Goal: Task Accomplishment & Management: Complete application form

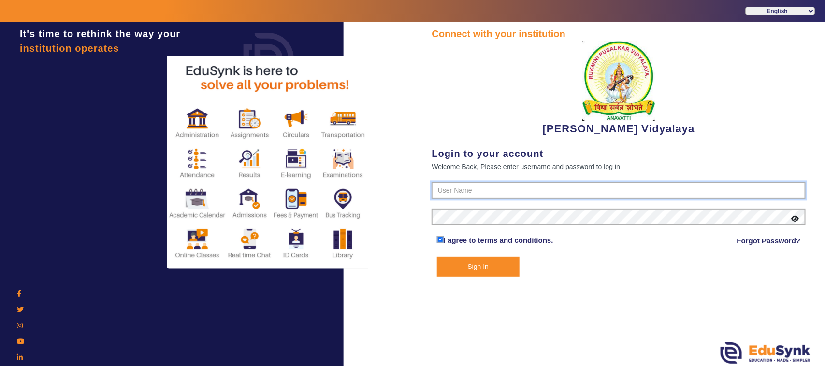
type input "1236547891"
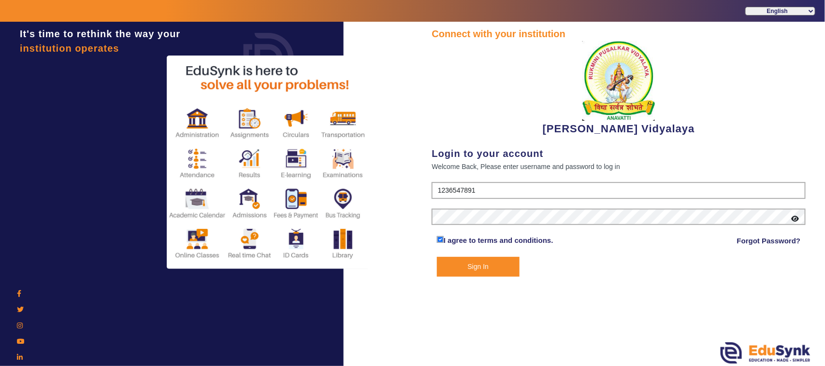
click at [488, 261] on button "Sign In" at bounding box center [478, 267] width 83 height 20
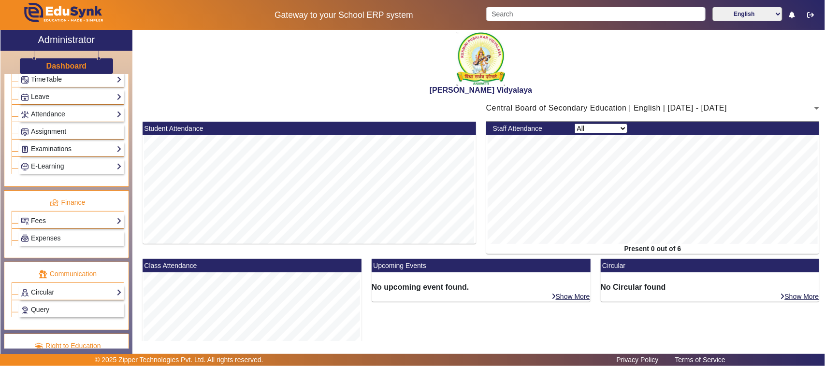
scroll to position [423, 0]
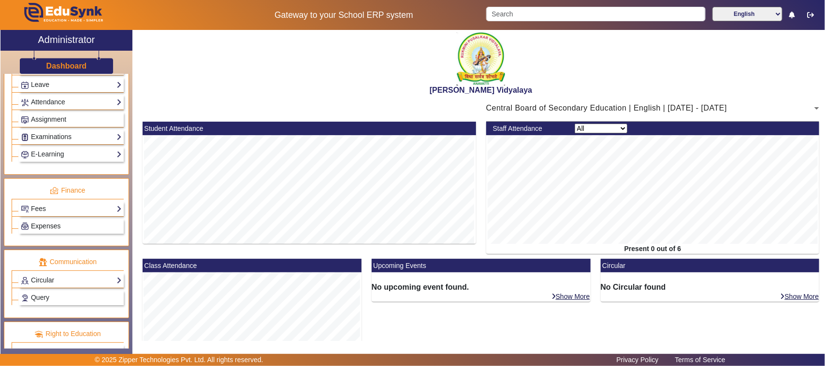
click at [52, 230] on span "Expenses" at bounding box center [45, 226] width 29 height 8
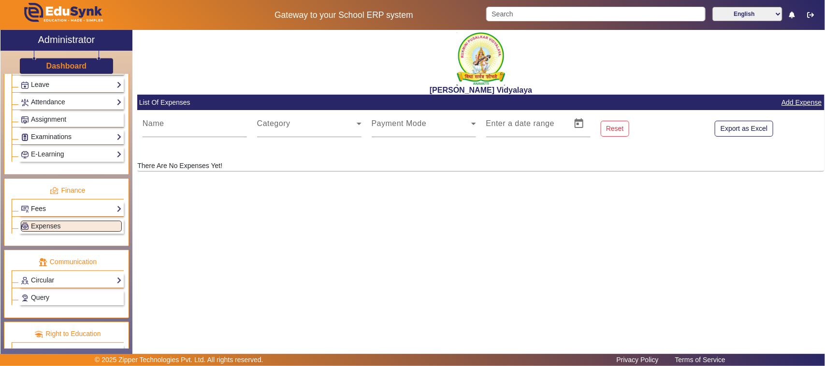
click at [50, 214] on link "Fees" at bounding box center [71, 208] width 101 height 11
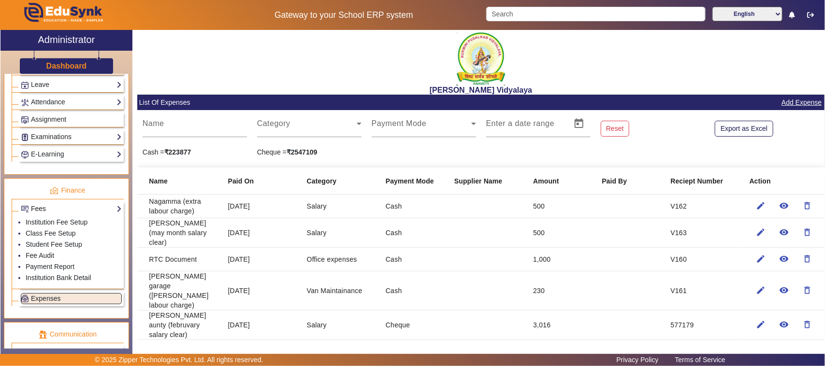
click at [50, 214] on link "Fees" at bounding box center [71, 208] width 101 height 11
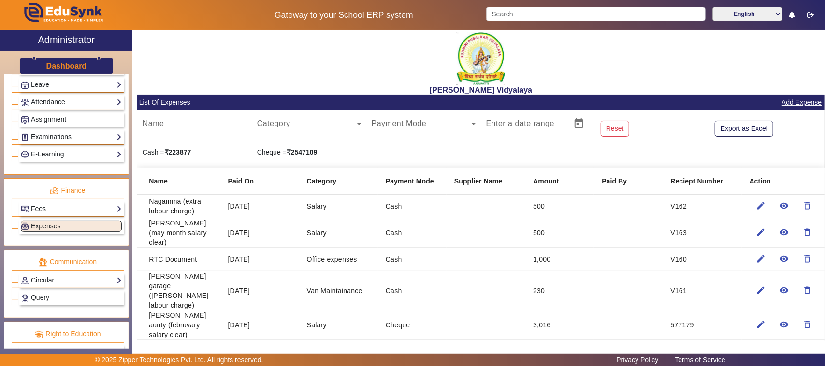
click at [48, 214] on link "Fees" at bounding box center [71, 208] width 101 height 11
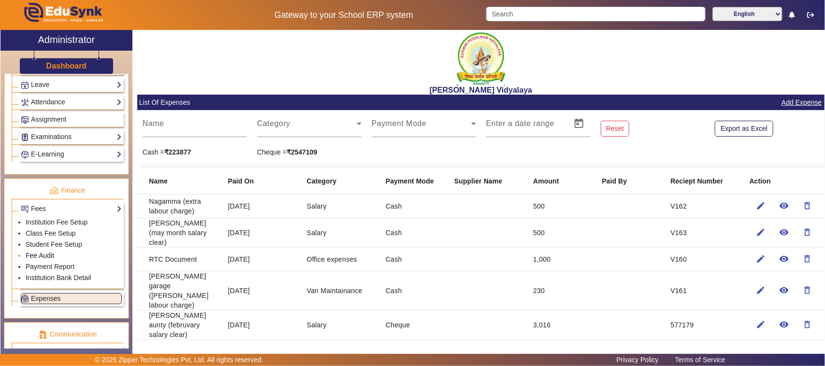
click at [37, 259] on link "Fee Audit" at bounding box center [40, 256] width 29 height 8
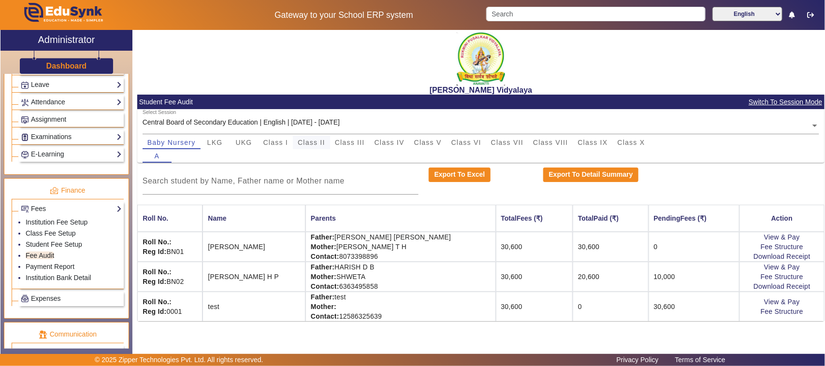
click at [310, 142] on span "Class II" at bounding box center [312, 142] width 28 height 7
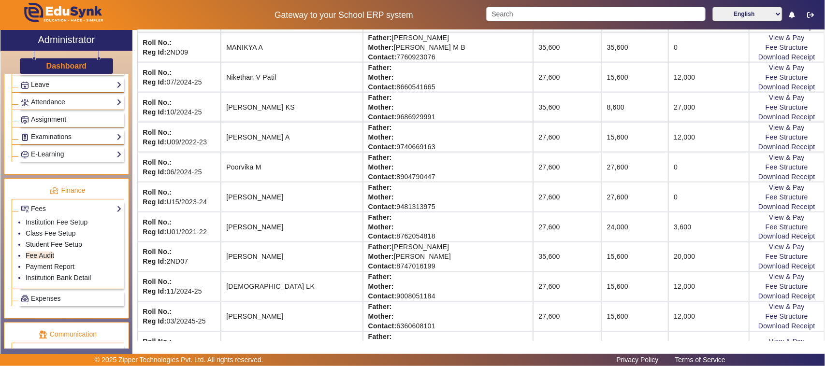
scroll to position [558, 0]
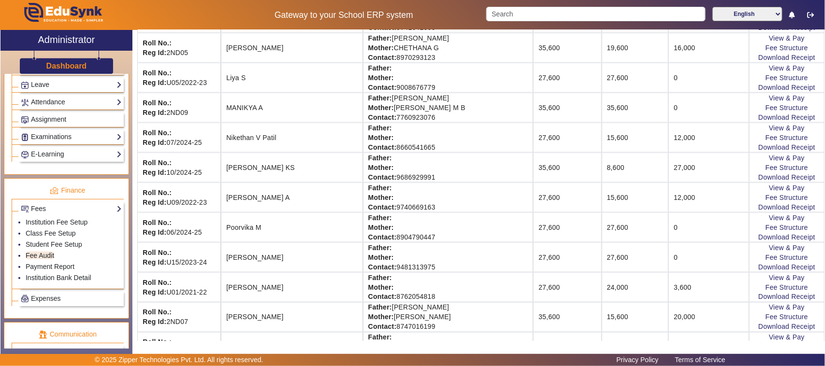
click at [296, 299] on td "[PERSON_NAME]" at bounding box center [292, 287] width 142 height 30
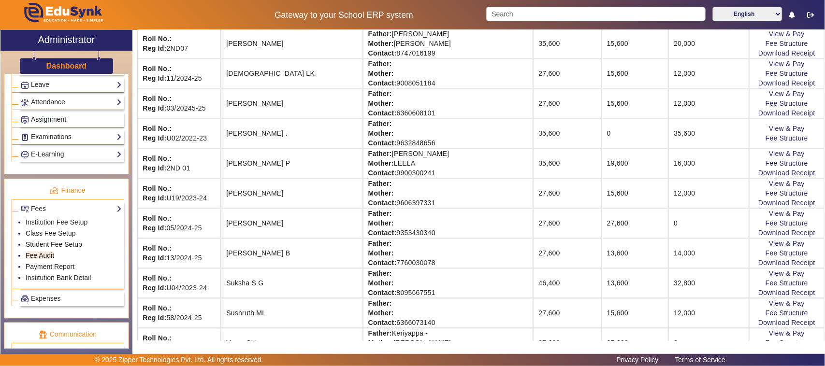
scroll to position [860, 0]
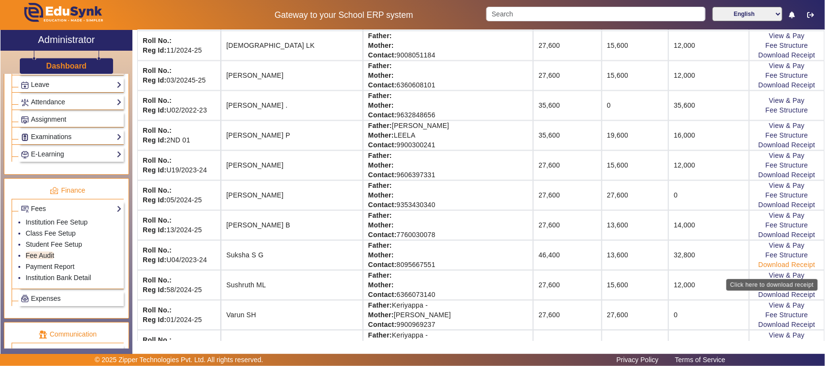
click at [764, 269] on link "Download Receipt" at bounding box center [786, 265] width 57 height 8
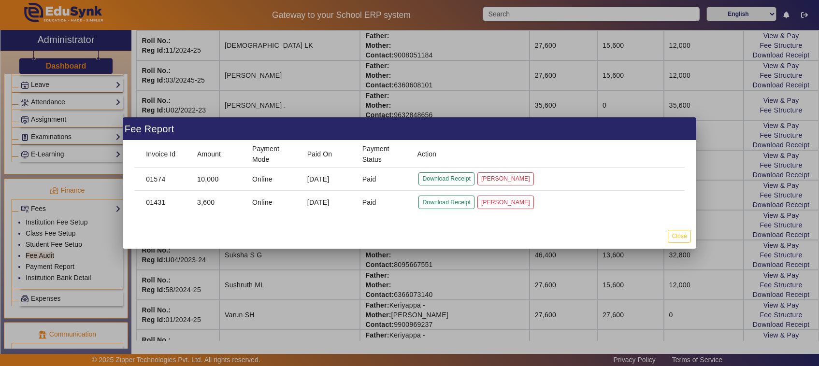
click at [719, 281] on div at bounding box center [409, 183] width 819 height 366
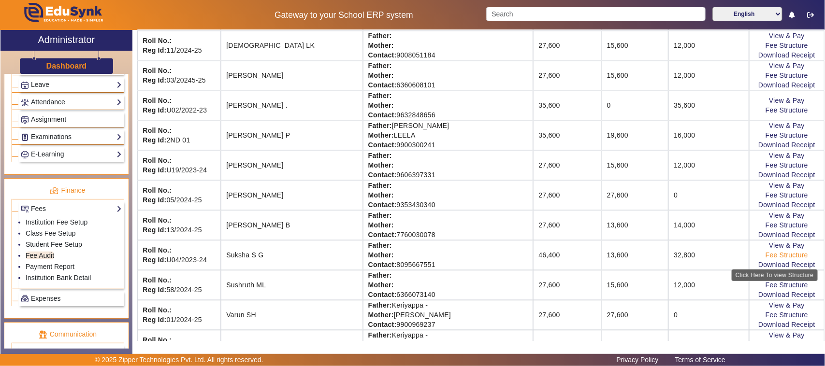
click at [767, 259] on link "Fee Structure" at bounding box center [786, 255] width 43 height 8
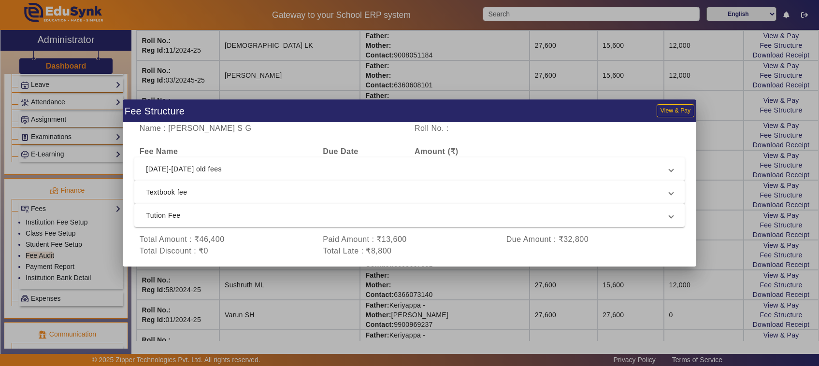
click at [206, 171] on span "[DATE]-[DATE] old fees" at bounding box center [407, 169] width 523 height 12
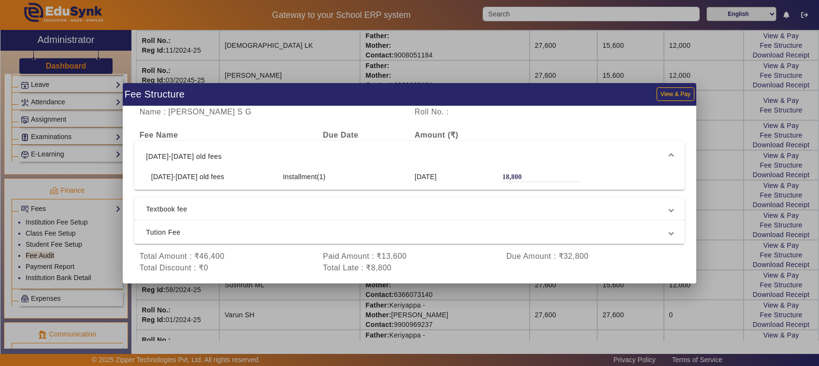
click at [173, 234] on span "Tution Fee" at bounding box center [407, 233] width 523 height 12
click at [213, 153] on span "[DATE]-[DATE] old fees" at bounding box center [407, 153] width 523 height 12
click at [204, 159] on span "[DATE]-[DATE] old fees" at bounding box center [407, 157] width 523 height 12
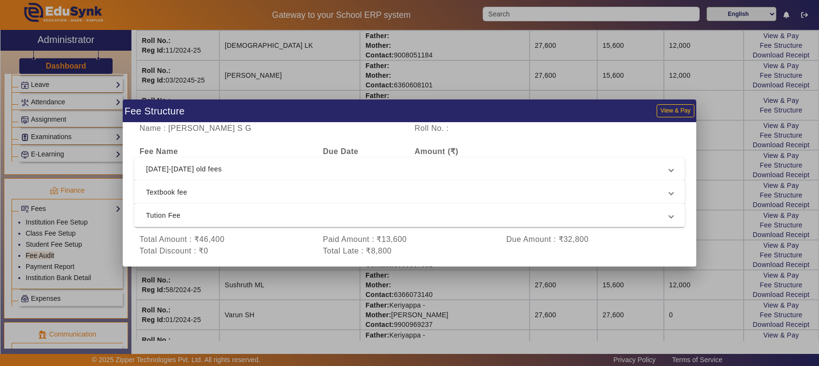
click at [197, 189] on span "Textbook fee" at bounding box center [407, 192] width 523 height 12
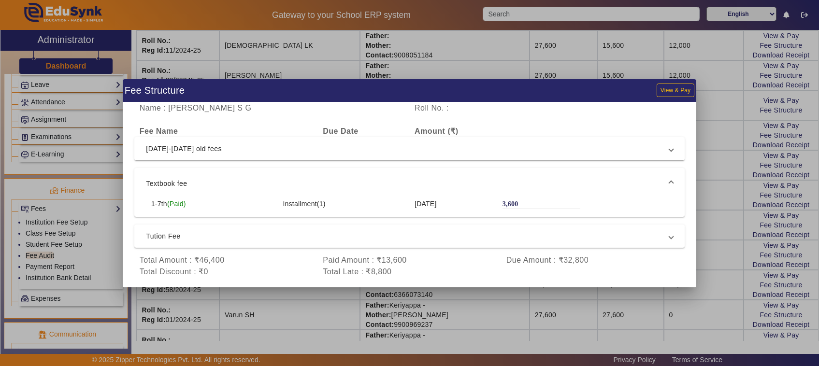
drag, startPoint x: 477, startPoint y: 315, endPoint x: 471, endPoint y: 313, distance: 5.8
click at [476, 314] on div at bounding box center [409, 183] width 819 height 366
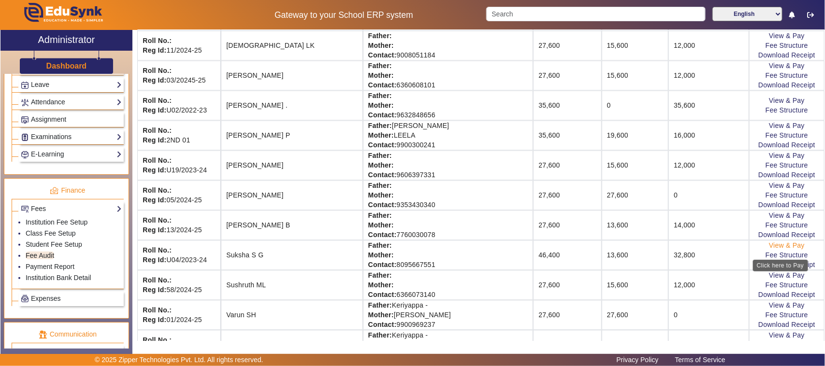
click at [771, 249] on link "View & Pay" at bounding box center [787, 246] width 36 height 8
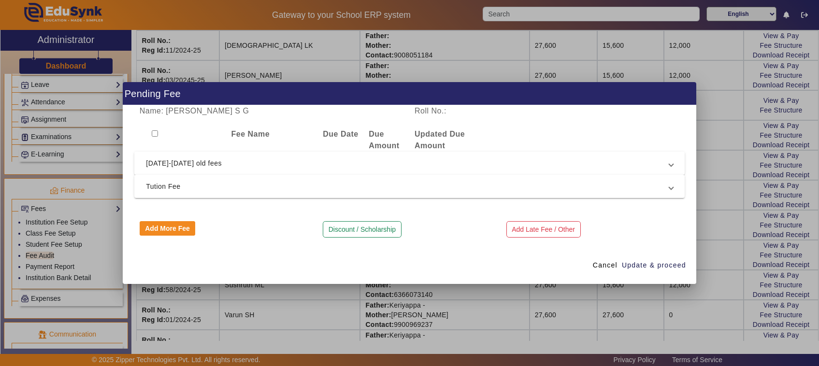
click at [184, 165] on span "[DATE]-[DATE] old fees" at bounding box center [407, 163] width 523 height 12
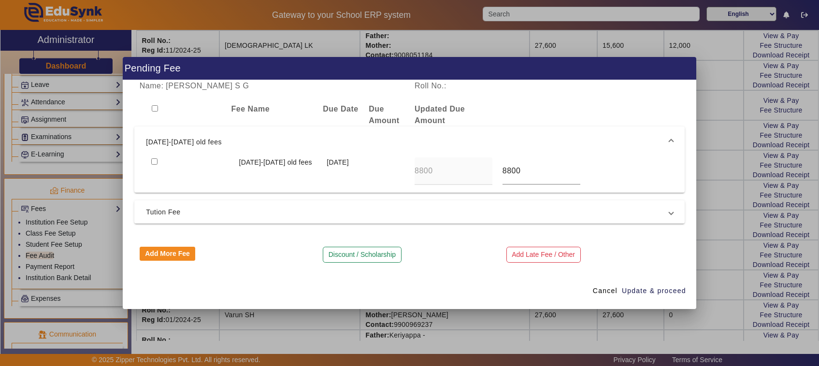
click at [151, 160] on input "checkbox" at bounding box center [154, 161] width 6 height 6
checkbox input "true"
click at [531, 170] on input "8800" at bounding box center [541, 171] width 78 height 12
type input "8"
type input "5000"
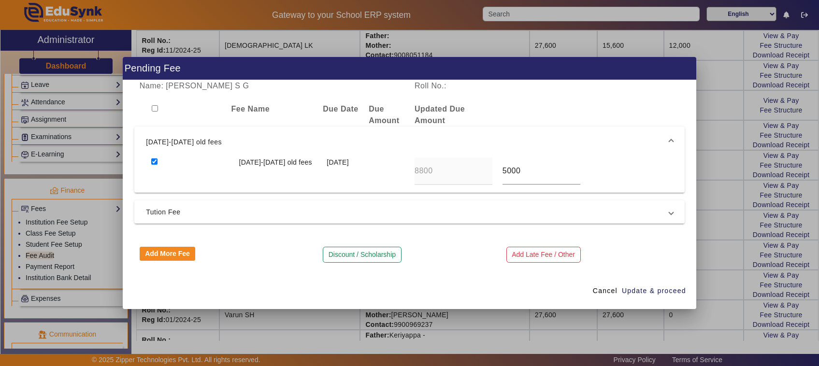
click at [641, 317] on div at bounding box center [409, 183] width 819 height 366
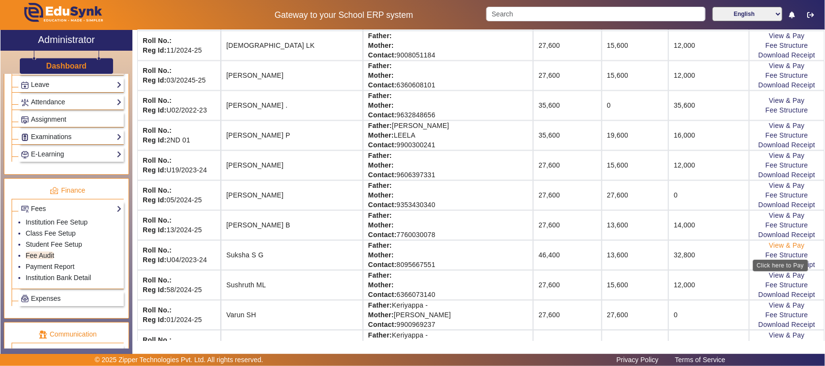
click at [770, 249] on link "View & Pay" at bounding box center [787, 246] width 36 height 8
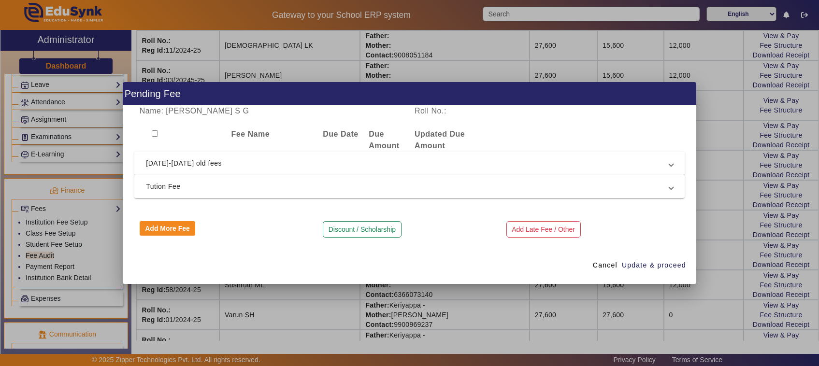
click at [187, 158] on span "[DATE]-[DATE] old fees" at bounding box center [407, 163] width 523 height 12
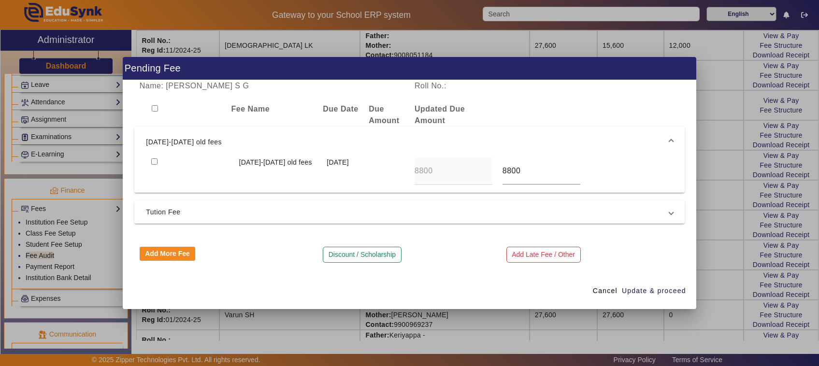
click at [155, 162] on input "checkbox" at bounding box center [154, 161] width 6 height 6
checkbox input "true"
click at [526, 170] on input "8800" at bounding box center [541, 171] width 78 height 12
type input "8"
type input "5000"
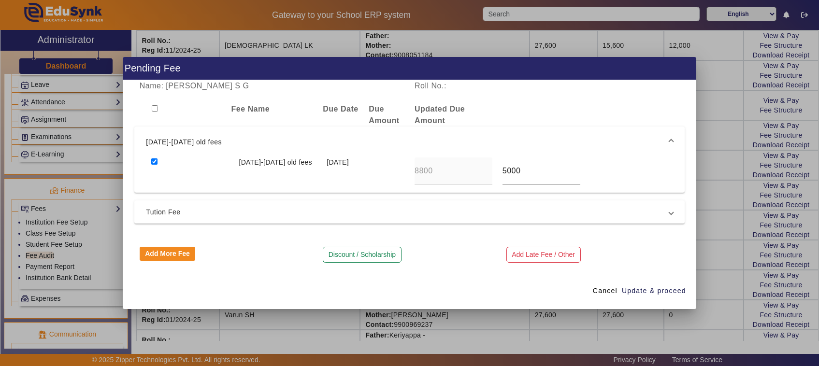
click at [711, 325] on div at bounding box center [409, 183] width 819 height 366
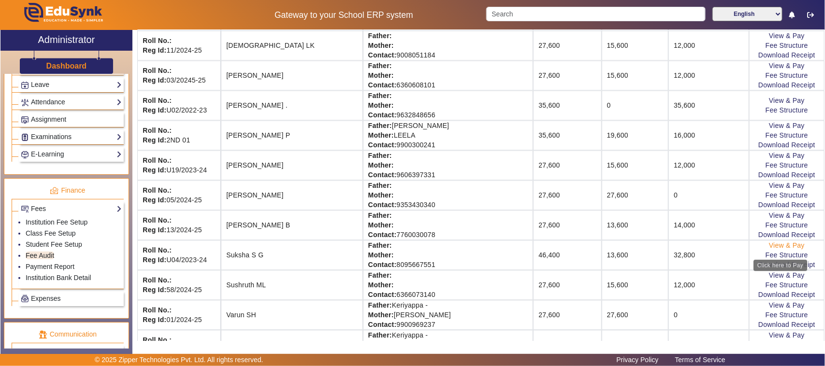
click at [777, 248] on link "View & Pay" at bounding box center [787, 246] width 36 height 8
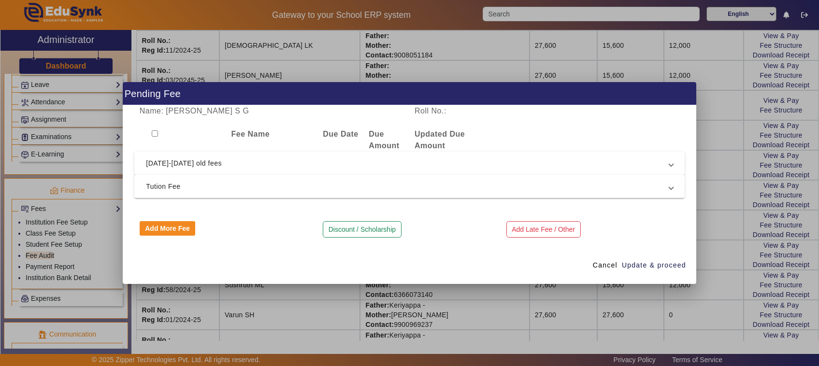
click at [217, 156] on mat-expansion-panel-header "[DATE]-[DATE] old fees" at bounding box center [409, 163] width 550 height 23
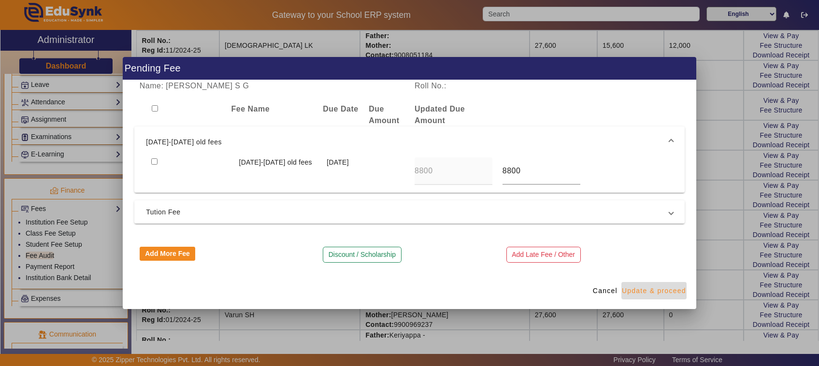
click at [656, 293] on span "Update & proceed" at bounding box center [654, 291] width 64 height 10
click at [151, 162] on input "checkbox" at bounding box center [154, 161] width 6 height 6
checkbox input "true"
click at [639, 295] on span "Update & proceed" at bounding box center [654, 291] width 64 height 10
type input "18800"
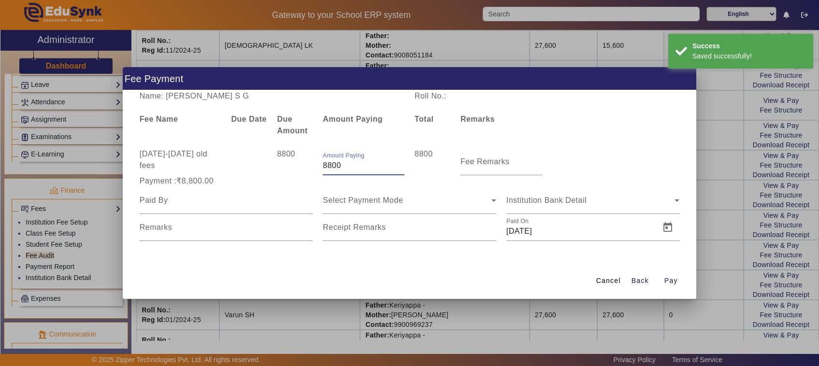
click at [348, 161] on input "8800" at bounding box center [364, 166] width 82 height 12
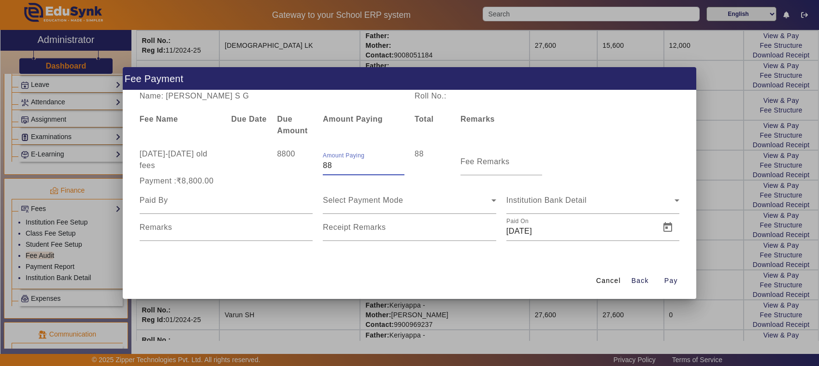
type input "8"
type input "5000"
click at [490, 163] on mat-label "Fee Remarks" at bounding box center [484, 161] width 49 height 8
click at [490, 163] on input "Fee Remarks" at bounding box center [501, 166] width 82 height 12
type input "2nd"
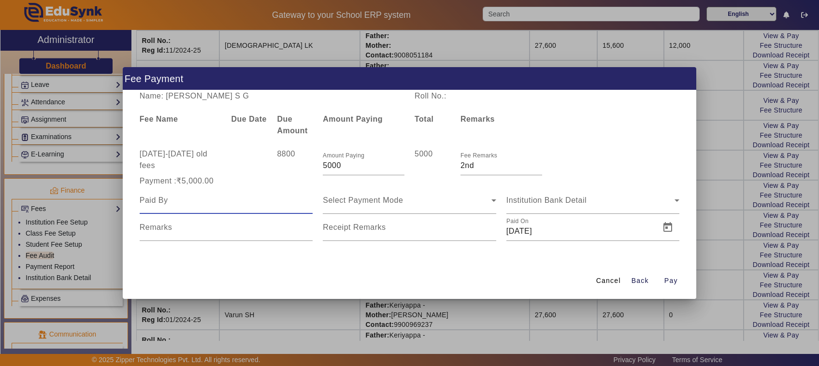
click at [166, 201] on input at bounding box center [226, 201] width 173 height 12
type input "Father"
click at [348, 202] on span "Select Payment Mode" at bounding box center [363, 200] width 80 height 8
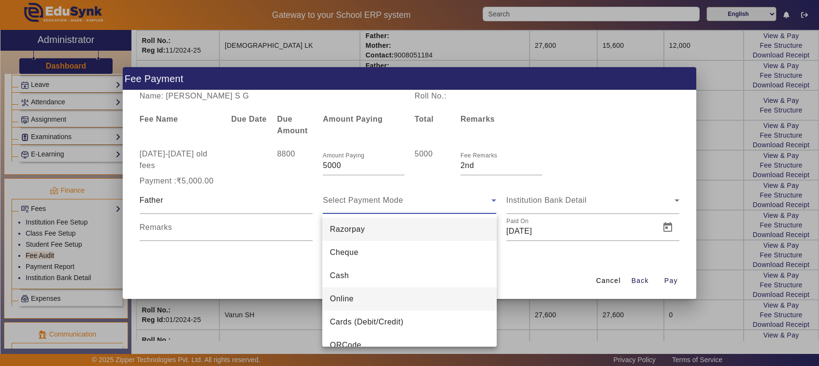
click at [348, 298] on span "Online" at bounding box center [342, 299] width 24 height 12
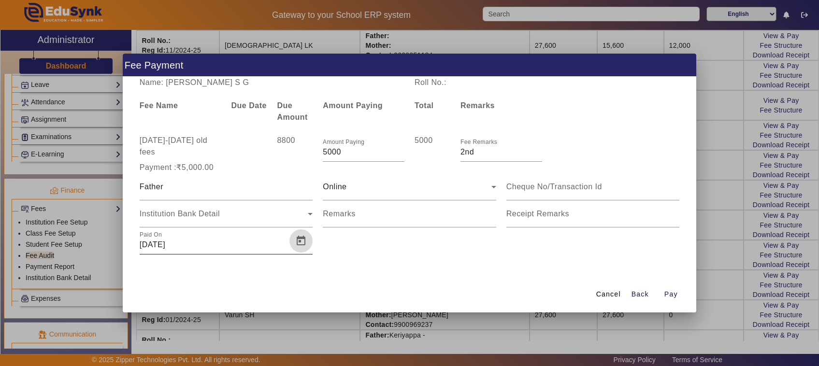
click at [298, 242] on span "Open calendar" at bounding box center [300, 240] width 23 height 23
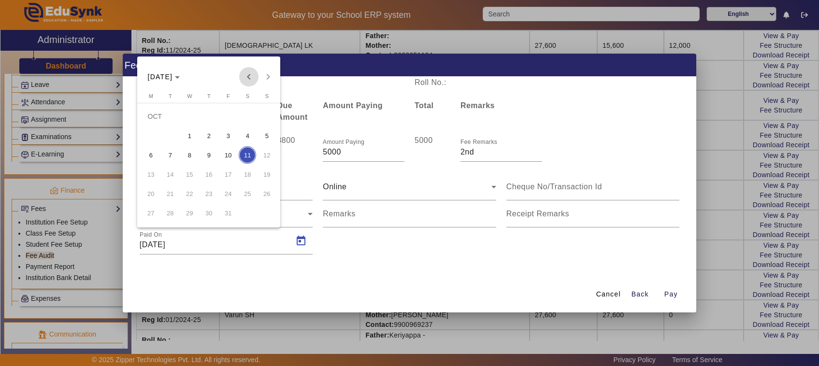
click at [249, 77] on span "Previous month" at bounding box center [248, 76] width 19 height 19
click at [186, 174] on span "17" at bounding box center [189, 174] width 17 height 17
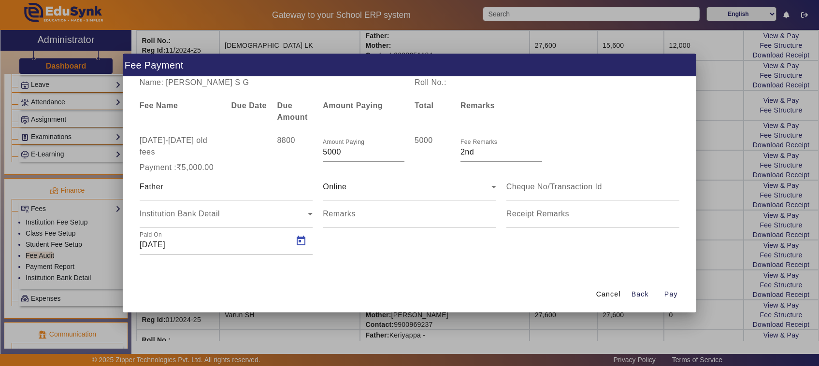
type input "[DATE]"
click at [348, 220] on input "Remarks" at bounding box center [409, 218] width 173 height 12
type input "796"
click at [520, 192] on input at bounding box center [592, 187] width 173 height 12
type input "666306503395"
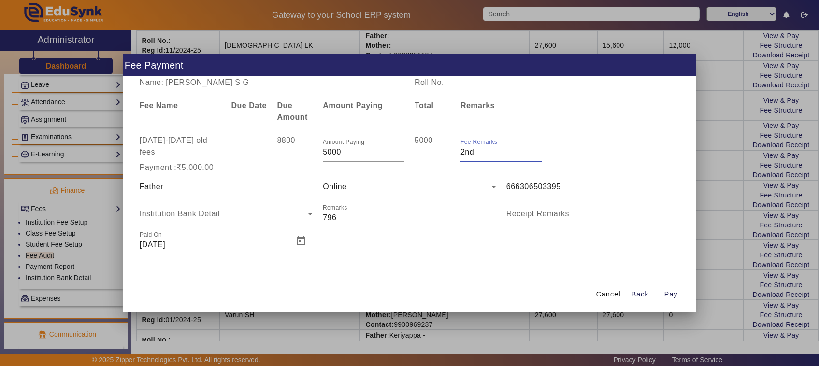
click at [482, 155] on input "Fee Remarks" at bounding box center [501, 152] width 82 height 12
type input "2nd payment"
click at [671, 295] on span "Pay" at bounding box center [671, 294] width 14 height 10
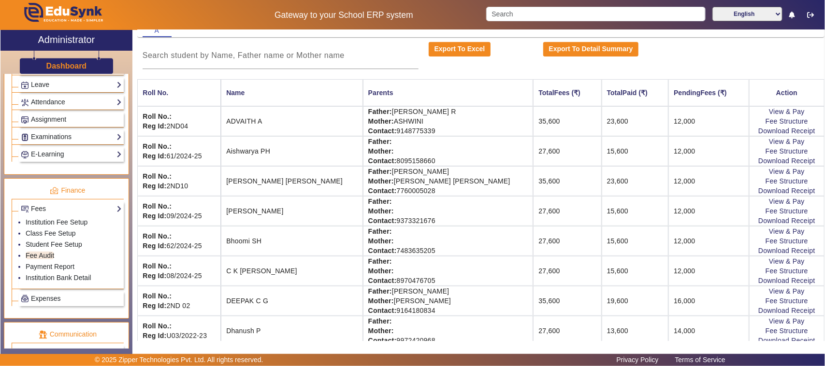
scroll to position [0, 0]
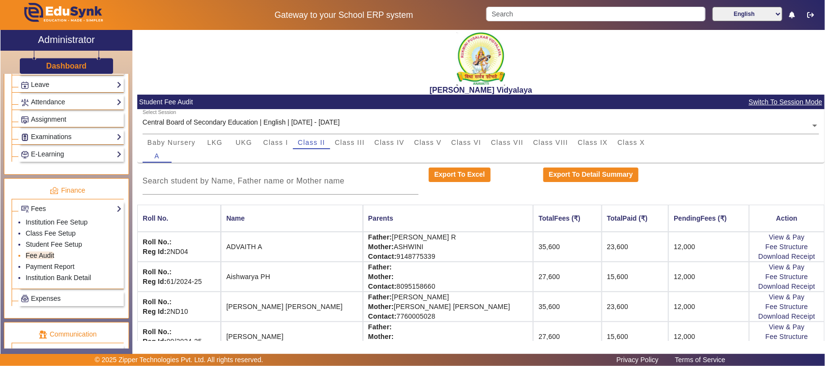
click at [49, 259] on link "Fee Audit" at bounding box center [40, 256] width 29 height 8
click at [45, 302] on span "Expenses" at bounding box center [45, 299] width 29 height 8
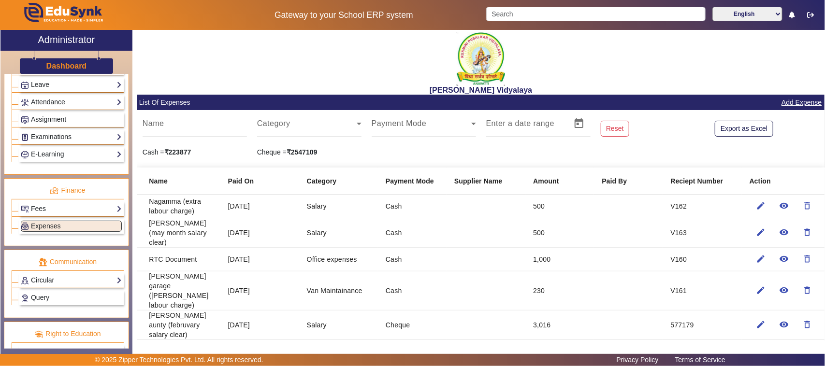
click at [786, 100] on link "Add Expense" at bounding box center [801, 103] width 42 height 12
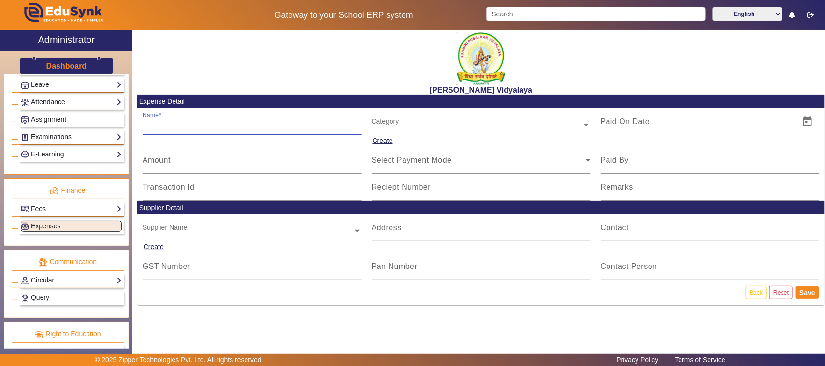
click at [184, 129] on input "Name" at bounding box center [252, 126] width 219 height 12
type input "[PERSON_NAME]"
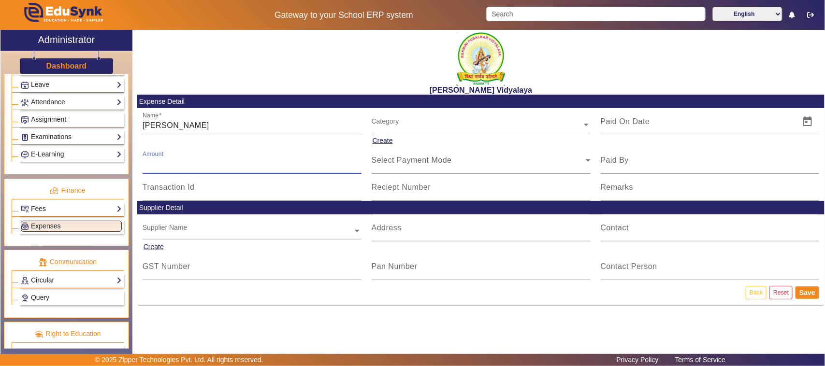
click at [172, 164] on input "Amount" at bounding box center [252, 164] width 219 height 12
type input "40000"
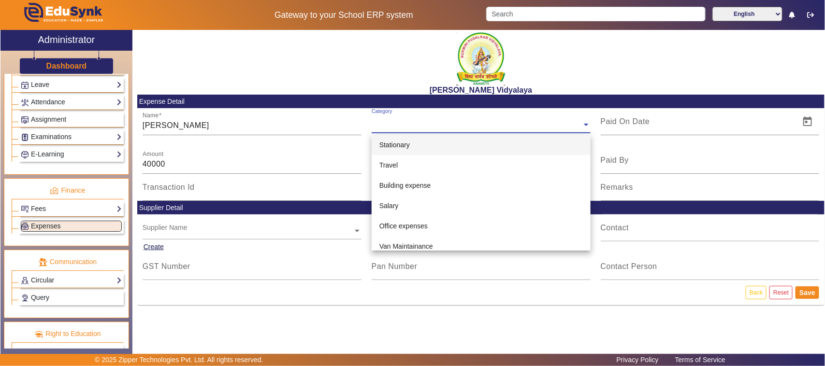
click at [397, 121] on input "text" at bounding box center [480, 125] width 219 height 10
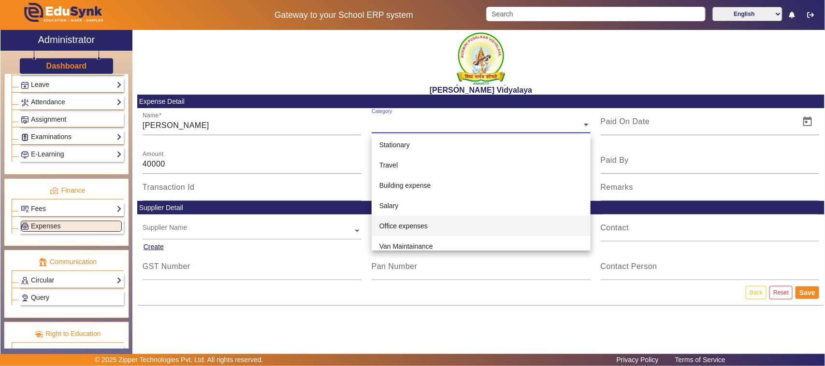
click at [394, 225] on span "Office expenses" at bounding box center [403, 226] width 48 height 8
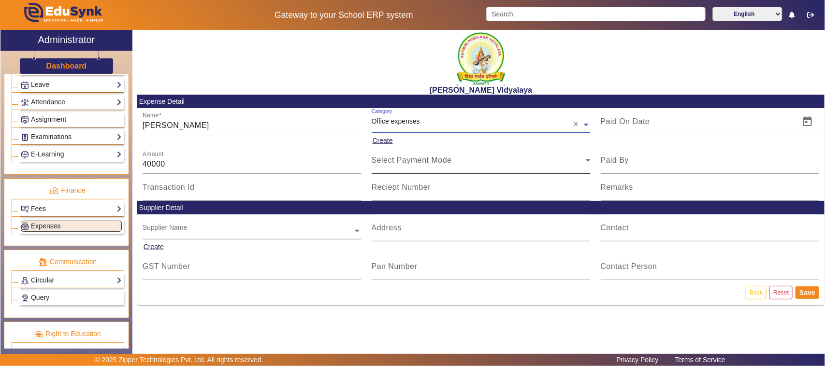
click at [402, 158] on span "Select Payment Mode" at bounding box center [411, 160] width 80 height 8
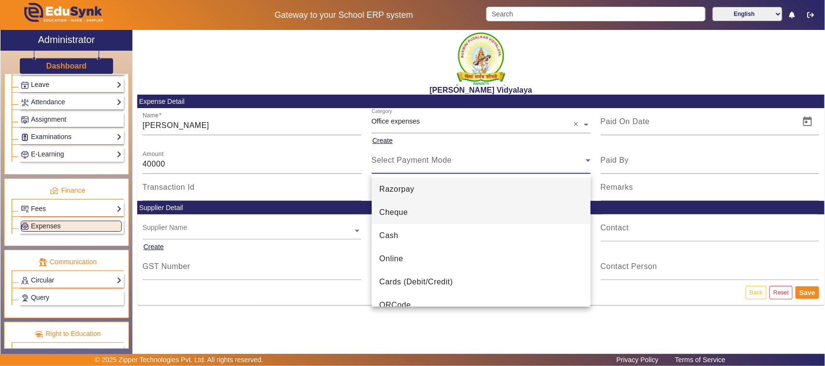
click at [396, 213] on span "Cheque" at bounding box center [393, 213] width 29 height 12
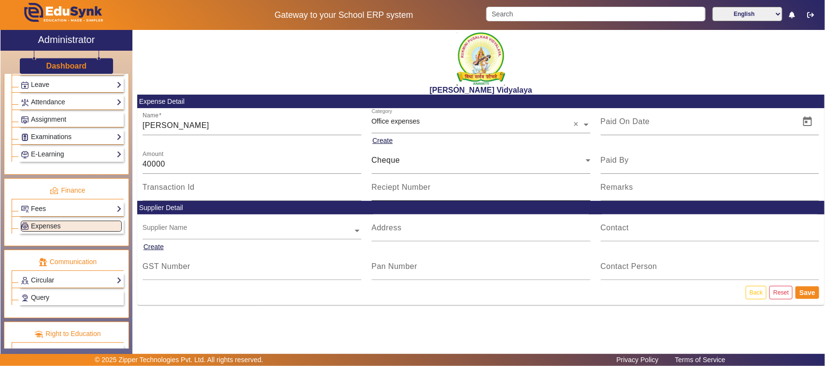
click at [397, 187] on mat-label "Reciept Number" at bounding box center [400, 187] width 59 height 8
click at [397, 187] on input "Reciept Number" at bounding box center [480, 191] width 219 height 12
type input "577187"
click at [805, 121] on span "Open calendar" at bounding box center [807, 121] width 23 height 23
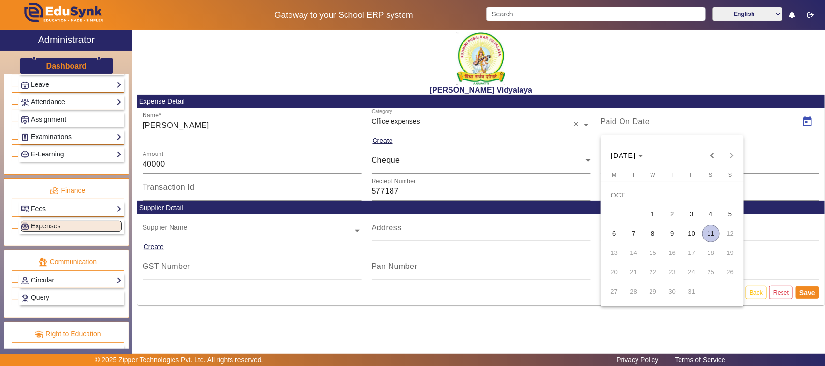
click at [672, 233] on span "9" at bounding box center [671, 233] width 17 height 17
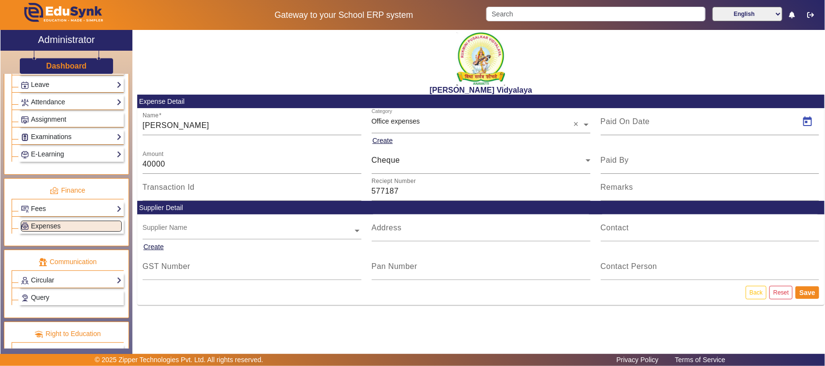
type input "[DATE]"
click at [803, 291] on button "Save" at bounding box center [807, 292] width 24 height 13
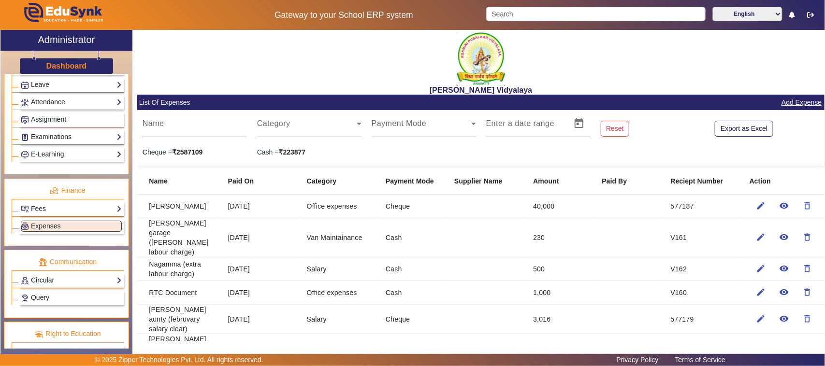
click at [790, 102] on link "Add Expense" at bounding box center [801, 103] width 42 height 12
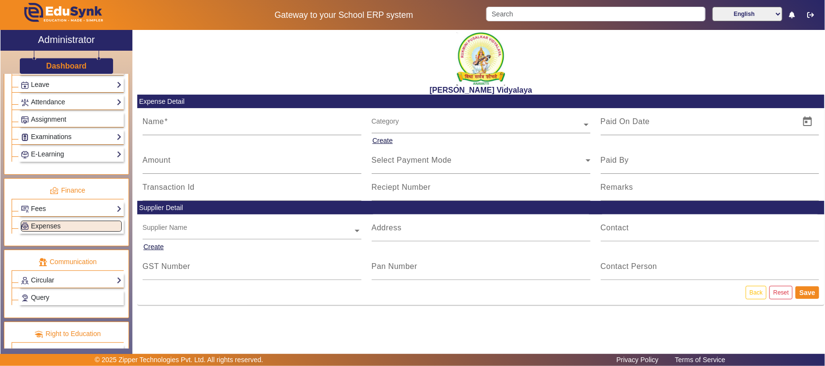
click at [184, 135] on div "Name" at bounding box center [251, 127] width 229 height 39
click at [175, 127] on input "Name" at bounding box center [252, 126] width 219 height 12
type input "[PERSON_NAME] sir (bench transport charge)"
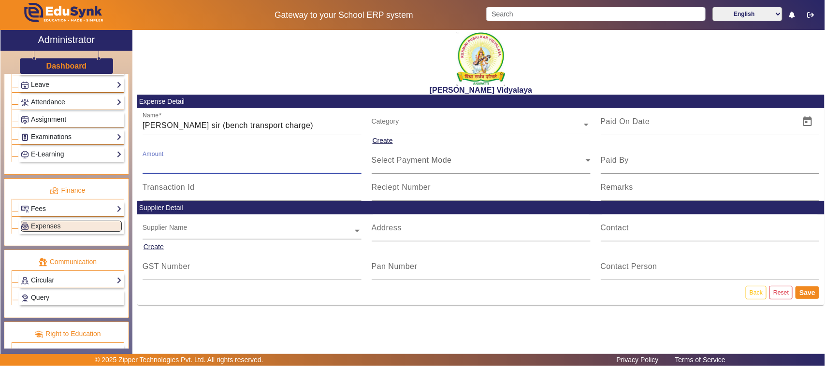
click at [186, 160] on input "Amount" at bounding box center [252, 164] width 219 height 12
type input "5000"
click at [406, 126] on input "text" at bounding box center [480, 125] width 219 height 10
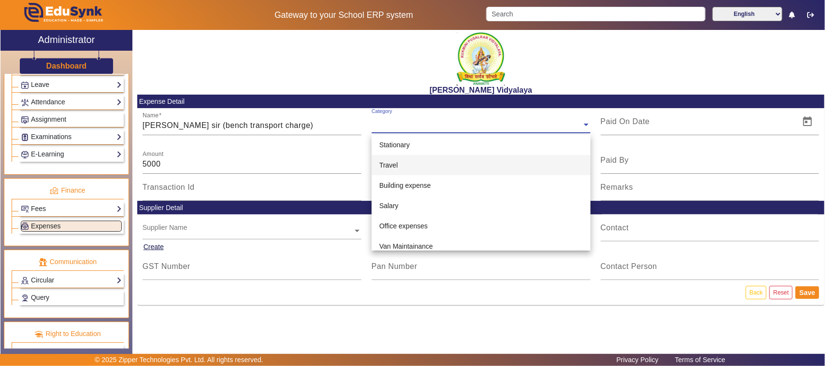
click at [389, 167] on span "Travel" at bounding box center [388, 165] width 18 height 8
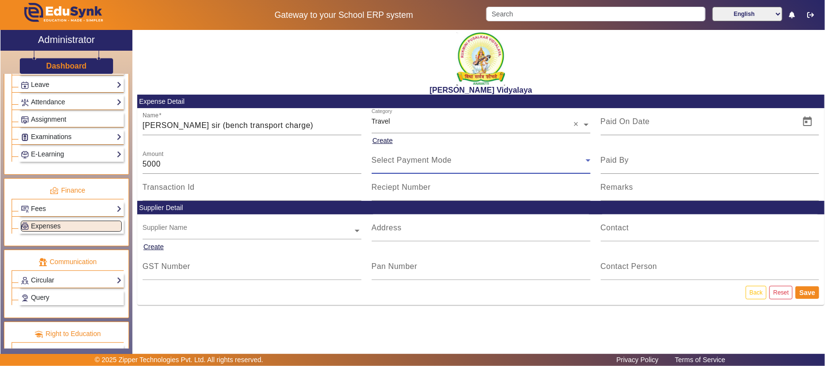
click at [389, 163] on span "Select Payment Mode" at bounding box center [411, 160] width 80 height 8
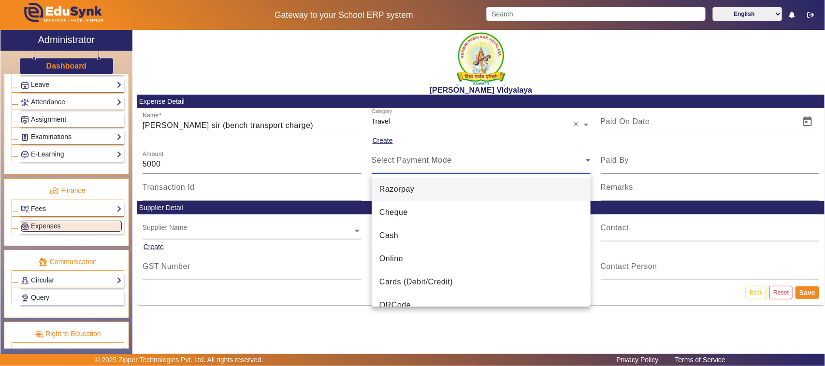
click at [401, 215] on span "Cheque" at bounding box center [393, 213] width 29 height 12
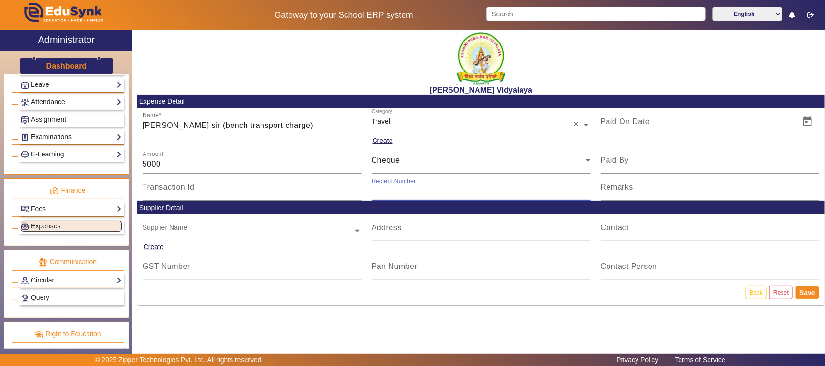
click at [397, 194] on input "Reciept Number" at bounding box center [480, 191] width 219 height 12
type input "577189"
click at [800, 119] on span "Open calendar" at bounding box center [807, 121] width 23 height 23
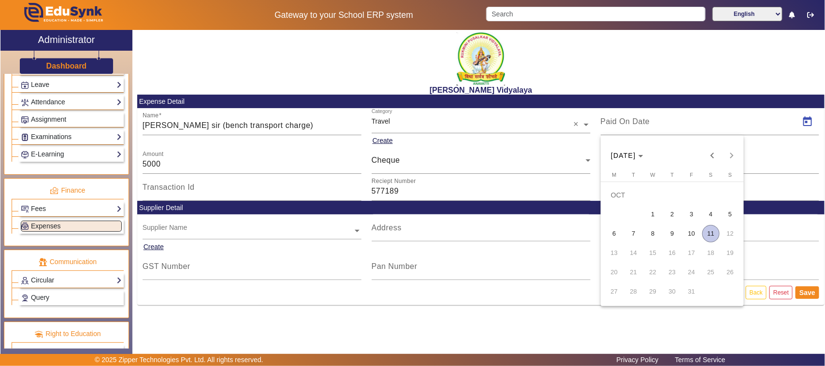
click at [677, 233] on span "9" at bounding box center [671, 233] width 17 height 17
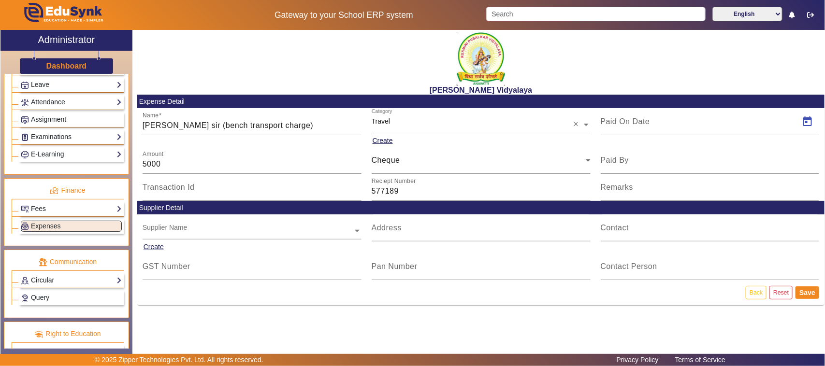
type input "[DATE]"
click at [805, 295] on button "Save" at bounding box center [807, 292] width 24 height 13
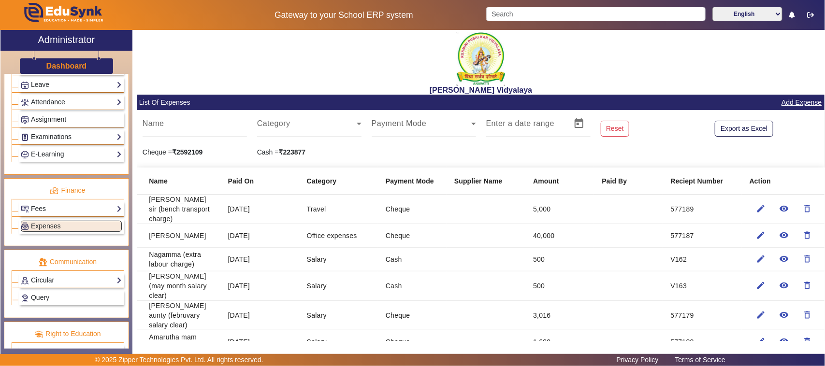
click at [780, 100] on link "Add Expense" at bounding box center [801, 103] width 42 height 12
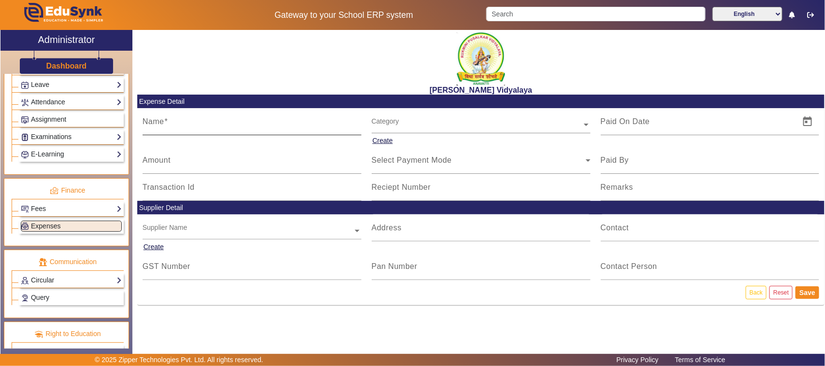
click at [175, 114] on div "Name" at bounding box center [252, 121] width 219 height 27
type input "vilas ([PERSON_NAME] wire)"
click at [154, 163] on mat-label "Amount" at bounding box center [157, 160] width 28 height 8
click at [154, 163] on input "Amount" at bounding box center [252, 164] width 219 height 12
type input "2600"
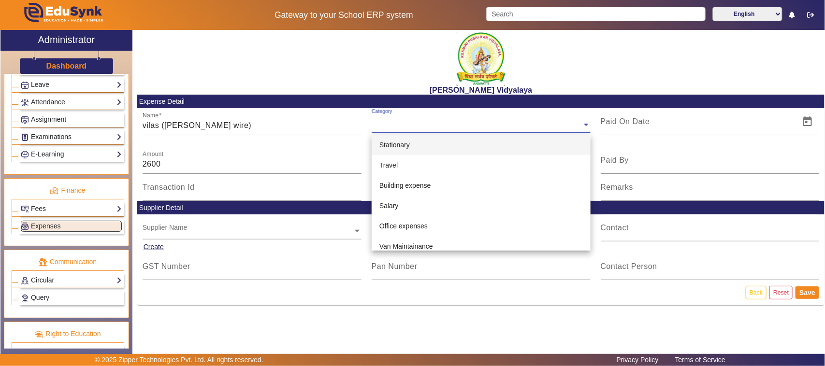
click at [377, 124] on input "text" at bounding box center [480, 125] width 219 height 10
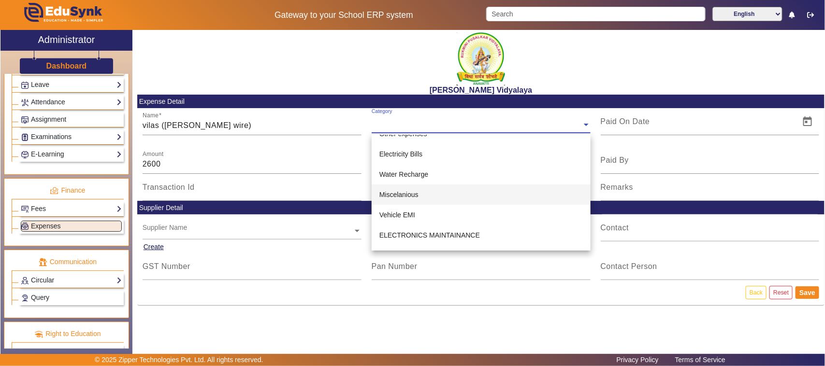
scroll to position [242, 0]
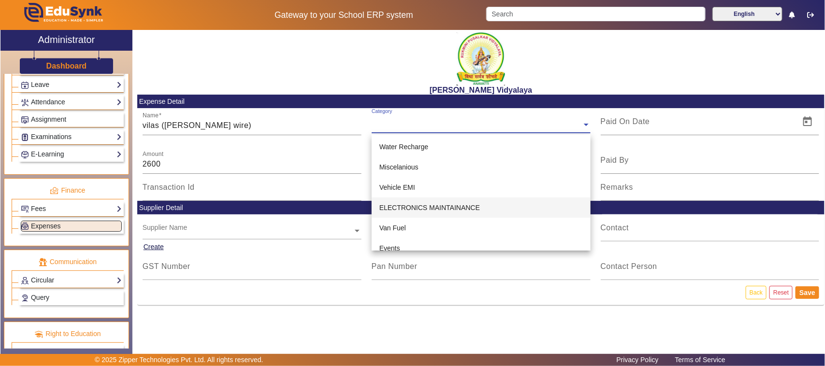
click at [408, 208] on span "ELECTRONICS MAINTAINANCE" at bounding box center [429, 208] width 100 height 8
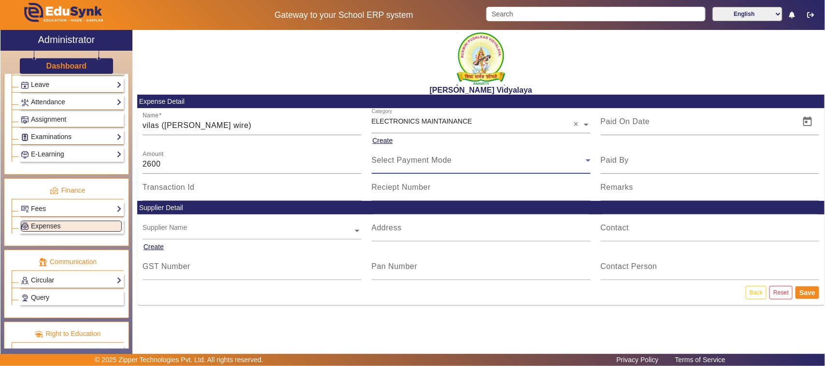
click at [399, 164] on span "Select Payment Mode" at bounding box center [411, 160] width 80 height 8
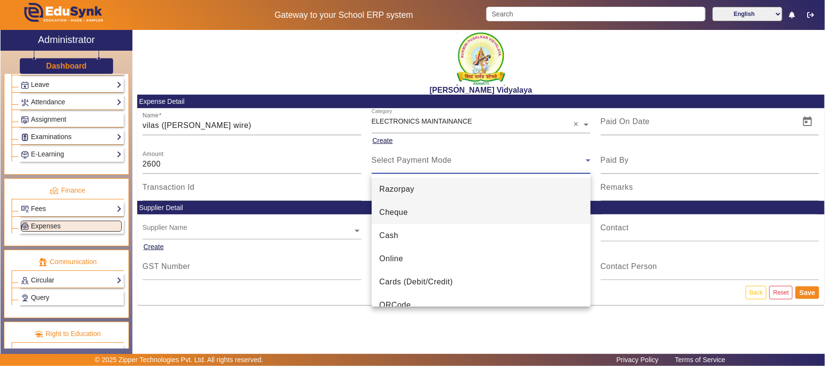
click at [386, 218] on span "Cheque" at bounding box center [393, 213] width 29 height 12
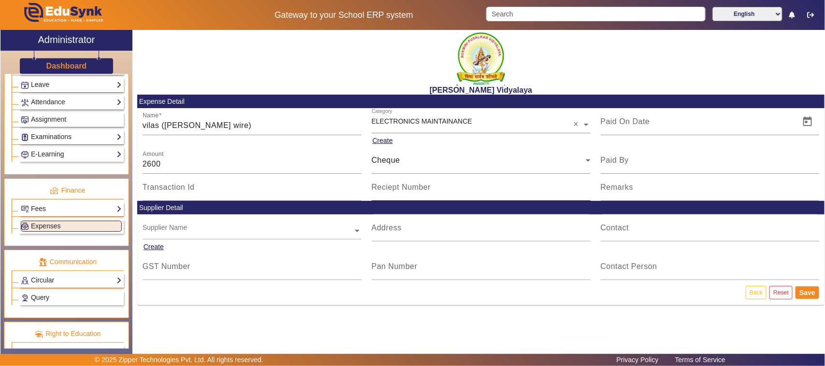
click at [387, 190] on mat-label "Reciept Number" at bounding box center [400, 187] width 59 height 8
click at [387, 190] on input "Reciept Number" at bounding box center [480, 191] width 219 height 12
type input "577190"
click at [809, 124] on span "Open calendar" at bounding box center [807, 121] width 23 height 23
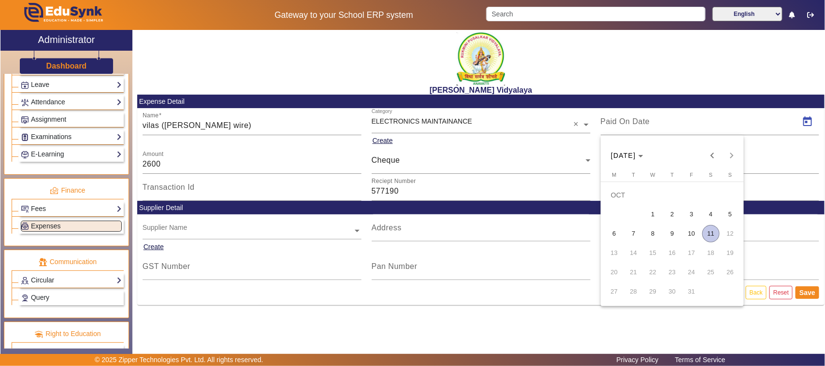
click at [672, 232] on span "9" at bounding box center [671, 233] width 17 height 17
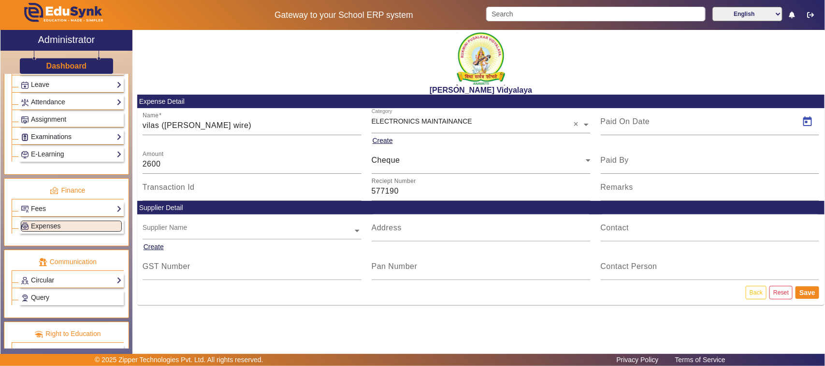
type input "[DATE]"
click at [802, 290] on button "Save" at bounding box center [807, 292] width 24 height 13
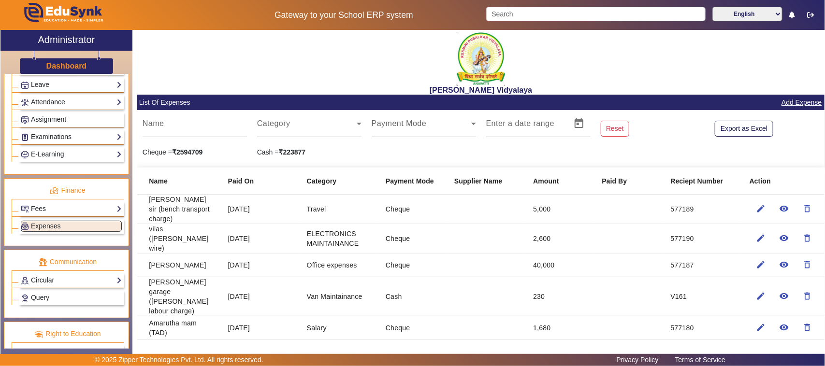
click at [800, 100] on link "Add Expense" at bounding box center [801, 103] width 42 height 12
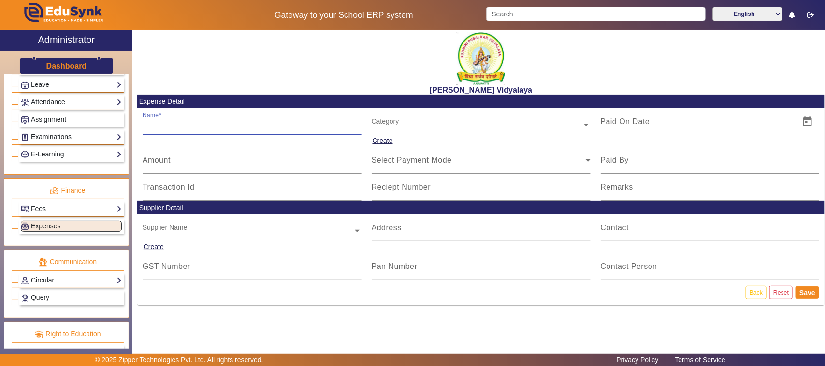
click at [179, 124] on input "Name" at bounding box center [252, 126] width 219 height 12
type input "[PERSON_NAME] (lunch for teachers)"
click at [169, 162] on mat-label "Amount" at bounding box center [157, 160] width 28 height 8
click at [169, 162] on input "Amount" at bounding box center [252, 164] width 219 height 12
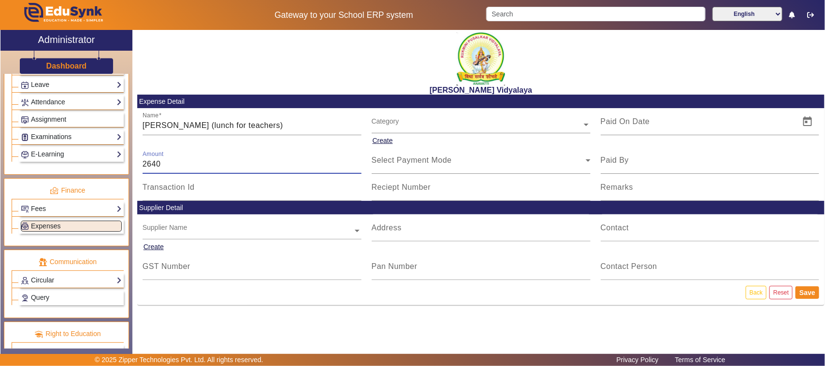
type input "2640"
click at [403, 128] on input "text" at bounding box center [480, 125] width 219 height 10
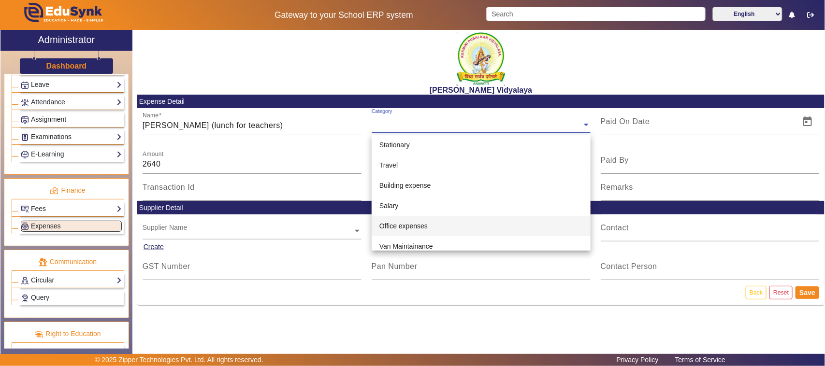
scroll to position [121, 0]
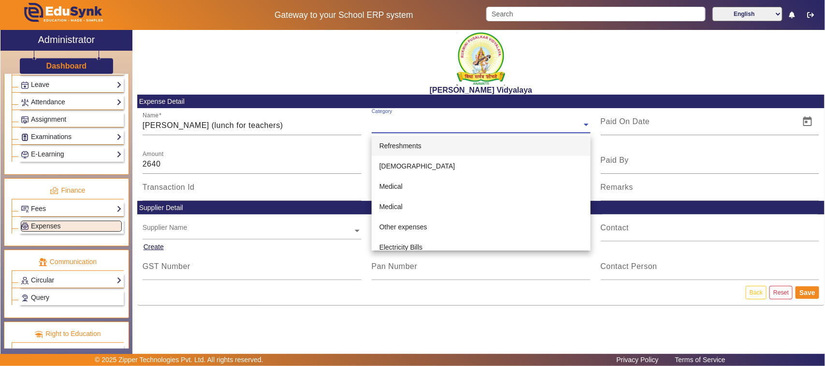
click at [399, 147] on span "Refreshments" at bounding box center [400, 146] width 42 height 8
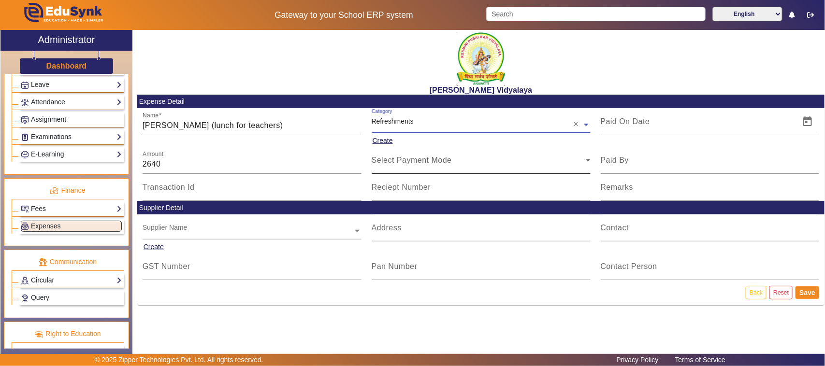
click at [389, 160] on span "Select Payment Mode" at bounding box center [411, 160] width 80 height 8
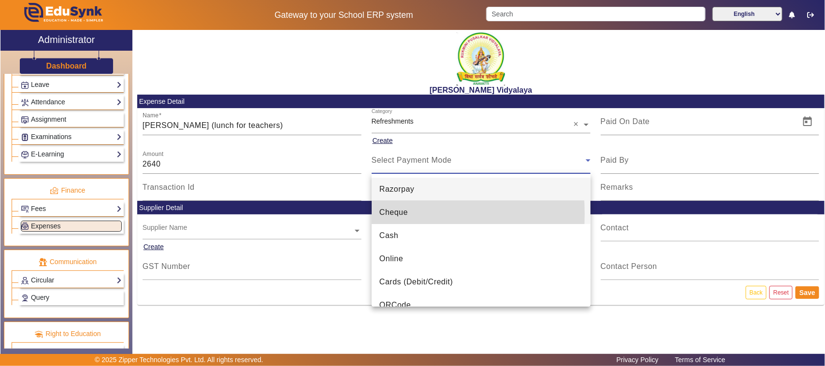
click at [394, 214] on span "Cheque" at bounding box center [393, 213] width 29 height 12
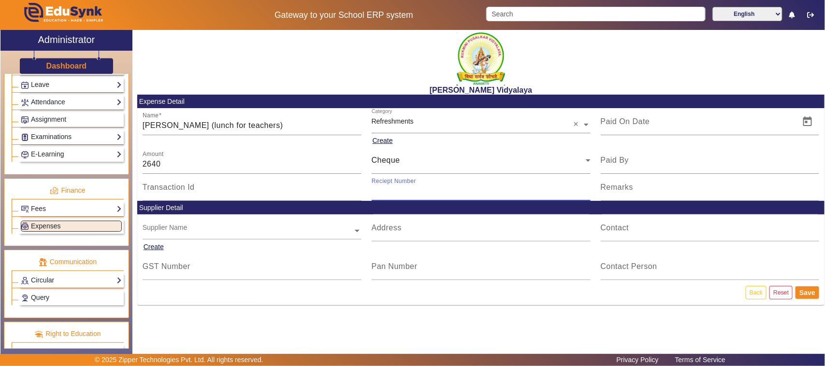
click at [395, 197] on input "Reciept Number" at bounding box center [480, 191] width 219 height 12
type input "577192"
click at [807, 122] on span "Open calendar" at bounding box center [807, 121] width 23 height 23
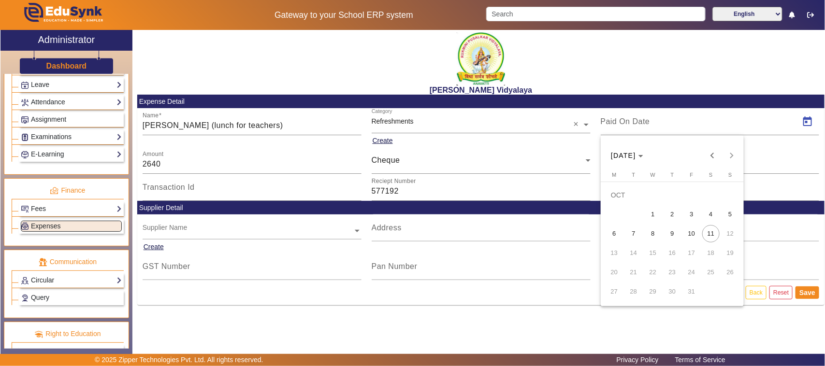
click at [692, 235] on span "10" at bounding box center [691, 233] width 17 height 17
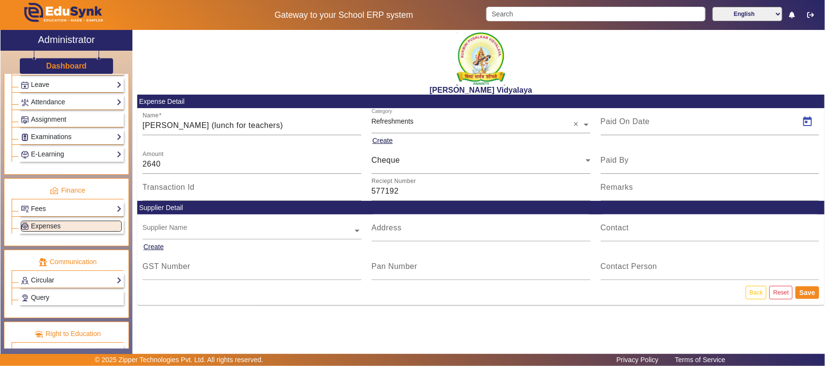
type input "[DATE]"
click at [806, 291] on button "Save" at bounding box center [807, 292] width 24 height 13
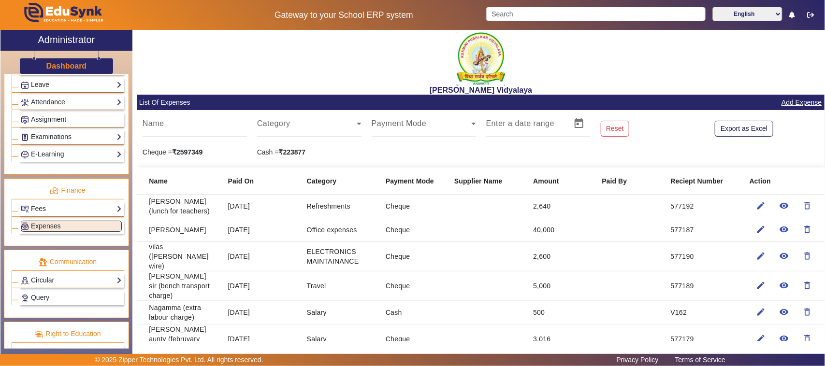
click at [798, 101] on link "Add Expense" at bounding box center [801, 103] width 42 height 12
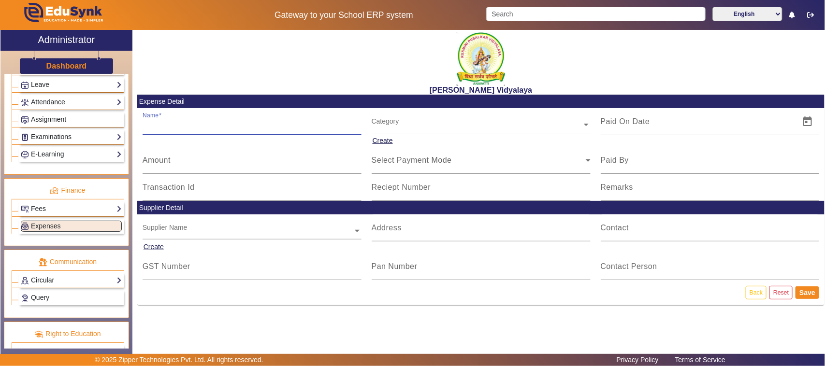
click at [167, 128] on input "Name" at bounding box center [252, 126] width 219 height 12
type input "electricity bill"
click at [168, 167] on input "Amount" at bounding box center [252, 164] width 219 height 12
click at [165, 162] on input "Amount" at bounding box center [252, 164] width 219 height 12
type input "1476"
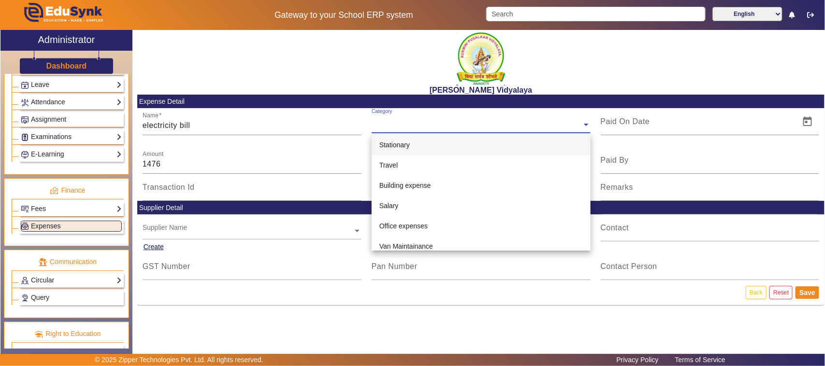
click at [409, 127] on input "text" at bounding box center [480, 125] width 219 height 10
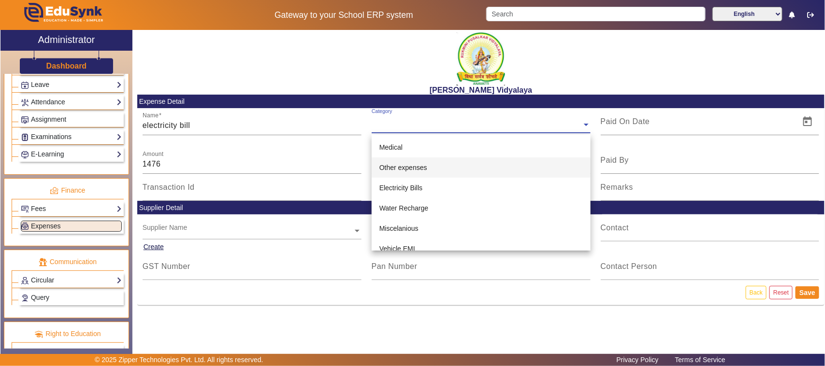
scroll to position [181, 0]
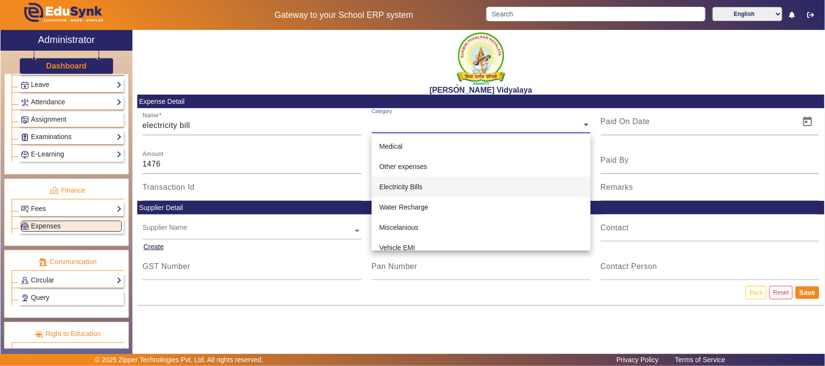
click at [403, 189] on span "Electricity Bills" at bounding box center [400, 187] width 43 height 8
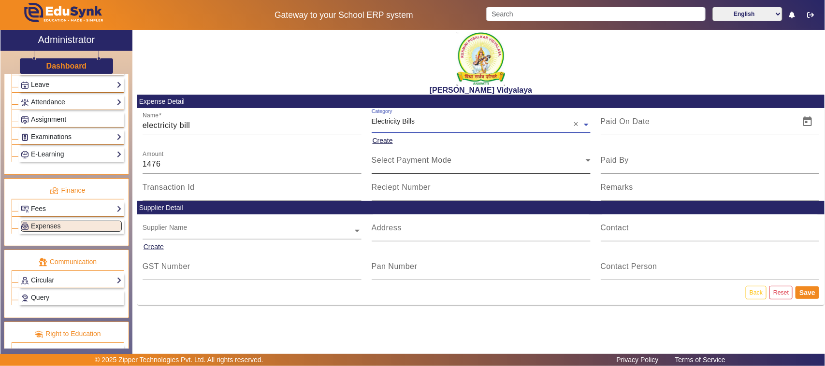
click at [397, 161] on span "Select Payment Mode" at bounding box center [411, 160] width 80 height 8
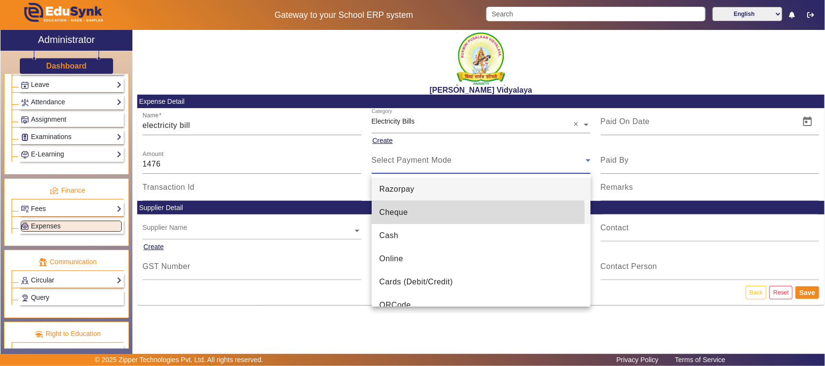
click at [390, 214] on span "Cheque" at bounding box center [393, 213] width 29 height 12
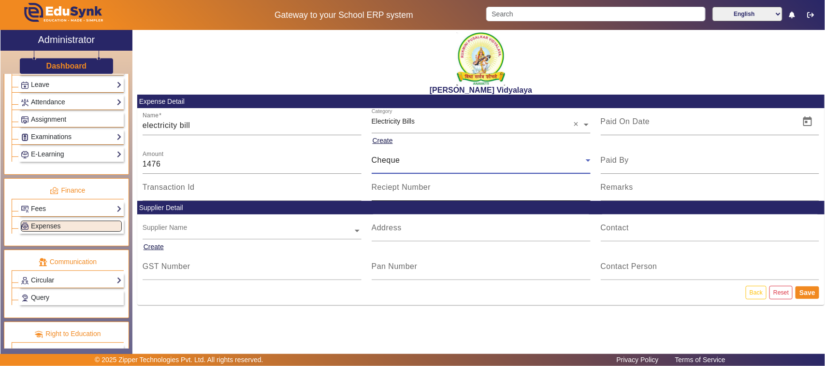
click at [380, 191] on mat-label "Reciept Number" at bounding box center [400, 187] width 59 height 8
click at [380, 192] on input "Reciept Number" at bounding box center [480, 191] width 219 height 12
type input "577193"
click at [803, 120] on span "Open calendar" at bounding box center [807, 121] width 23 height 23
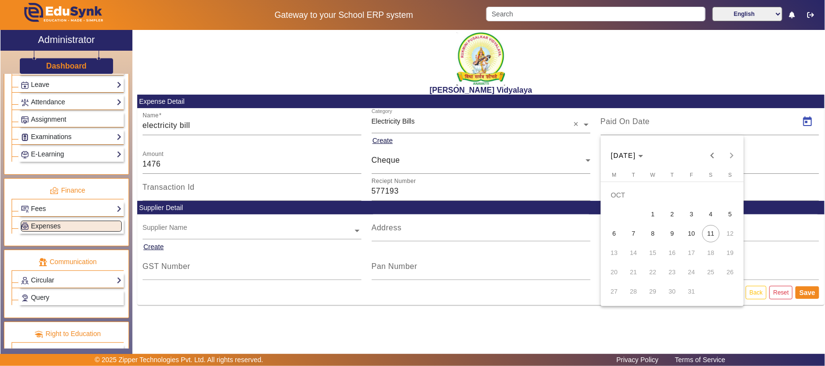
click at [690, 235] on span "10" at bounding box center [691, 233] width 17 height 17
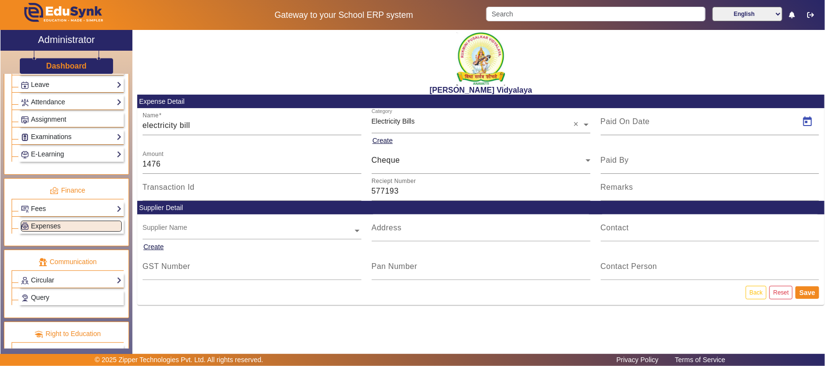
type input "[DATE]"
click at [802, 291] on button "Save" at bounding box center [807, 292] width 24 height 13
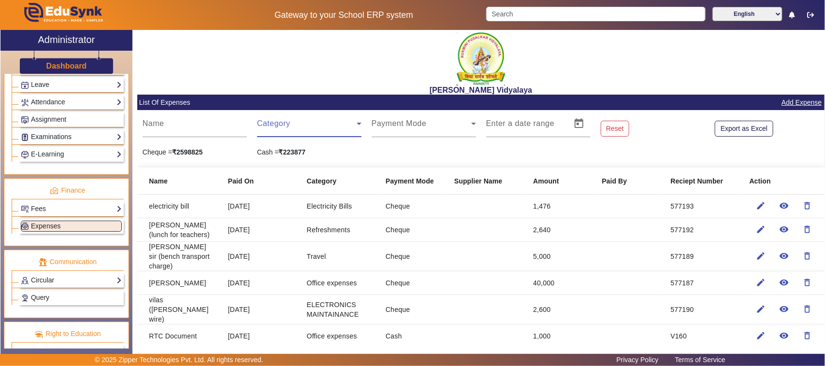
click at [285, 127] on span at bounding box center [307, 128] width 100 height 12
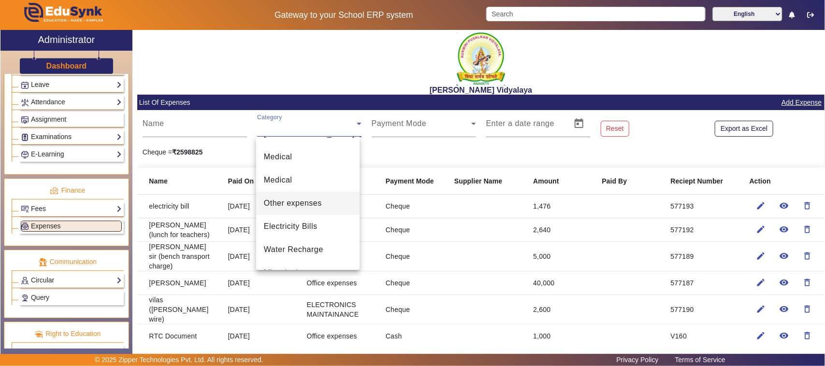
scroll to position [121, 0]
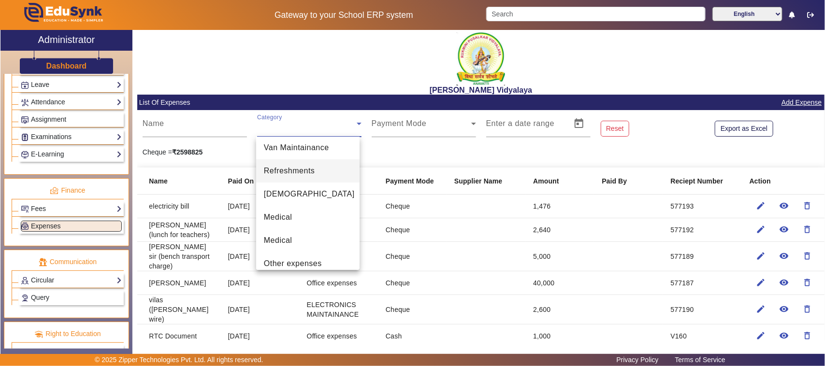
click at [303, 169] on span "Refreshments" at bounding box center [289, 171] width 51 height 12
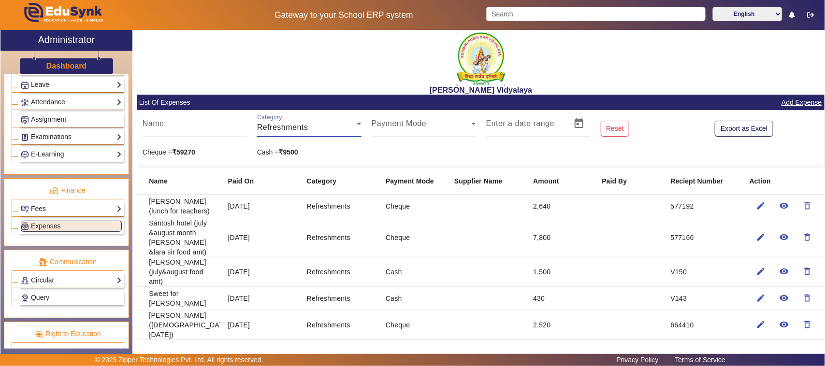
click at [262, 119] on mat-label "Category" at bounding box center [269, 117] width 25 height 6
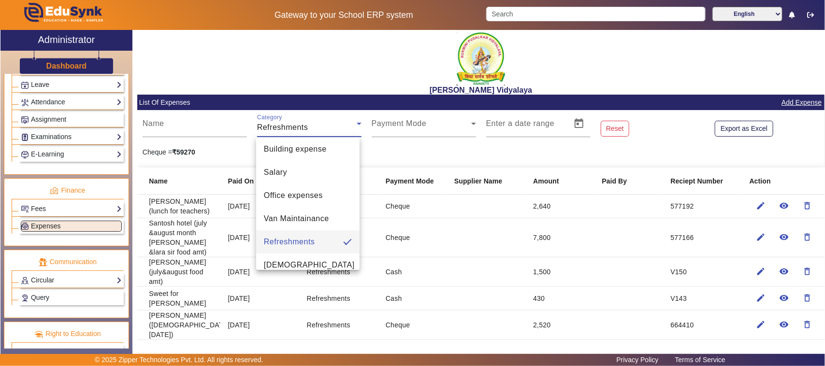
scroll to position [0, 0]
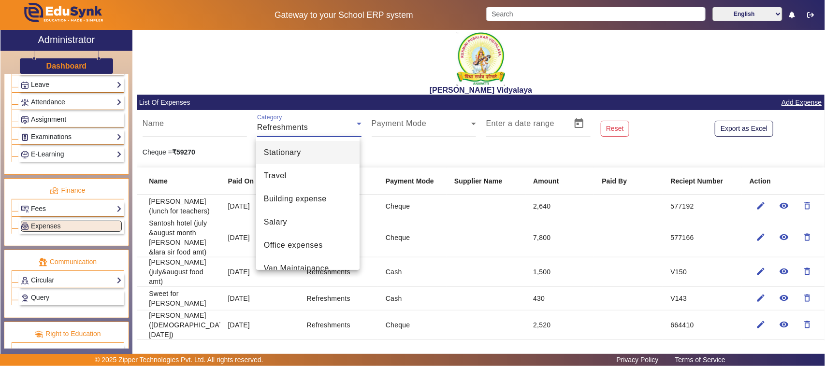
click at [296, 151] on span "Stationary" at bounding box center [282, 153] width 37 height 12
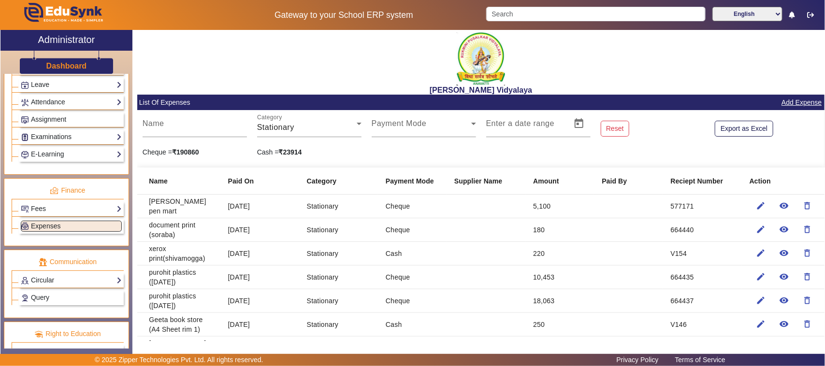
click at [254, 124] on div "Category Stationary" at bounding box center [309, 123] width 114 height 27
click at [262, 118] on mat-label "Category" at bounding box center [269, 117] width 25 height 6
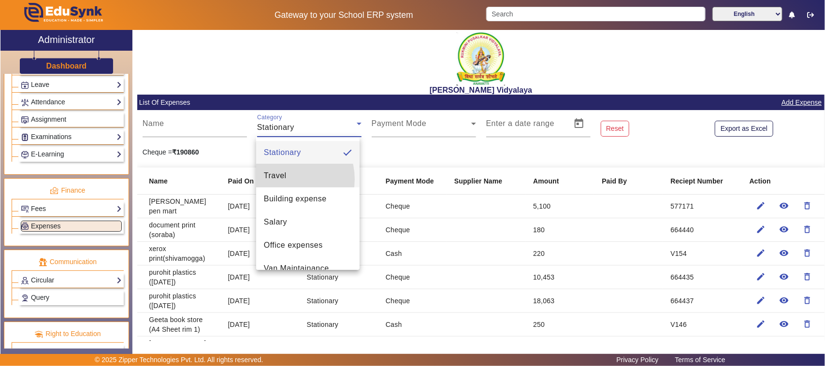
click at [284, 179] on span "Travel" at bounding box center [275, 176] width 23 height 12
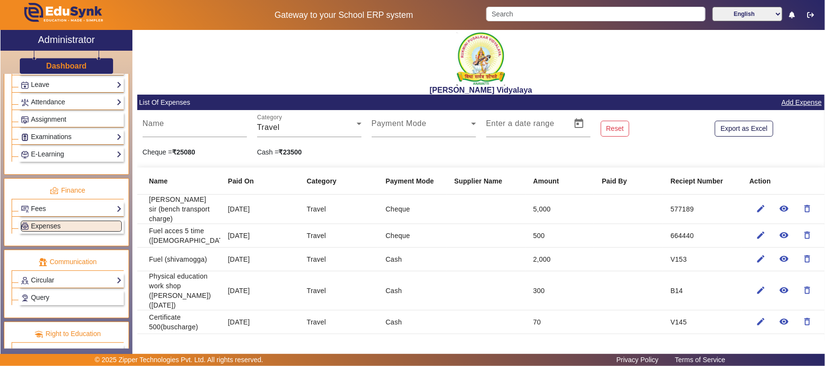
click at [790, 103] on link "Add Expense" at bounding box center [801, 103] width 42 height 12
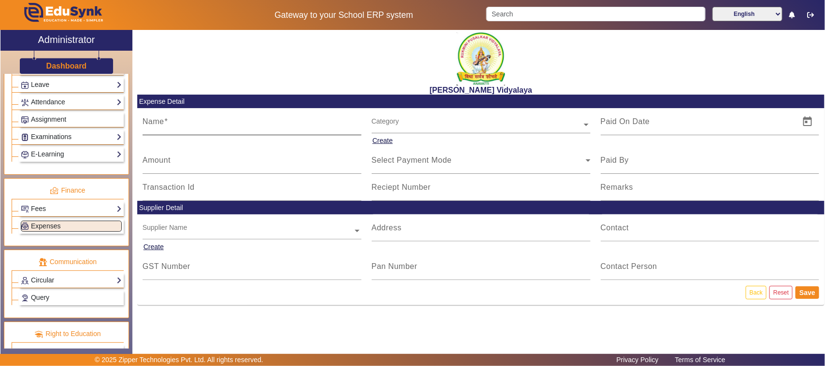
click at [173, 127] on input "Name" at bounding box center [252, 126] width 219 height 12
type input "c"
type input "transport charge (computer 7& 1 Printer )"
click at [172, 163] on input "Amount" at bounding box center [252, 164] width 219 height 12
type input "2000"
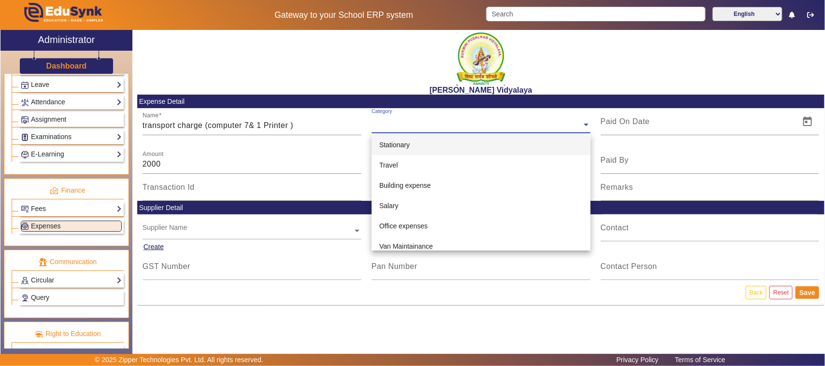
click at [392, 127] on input "text" at bounding box center [480, 125] width 219 height 10
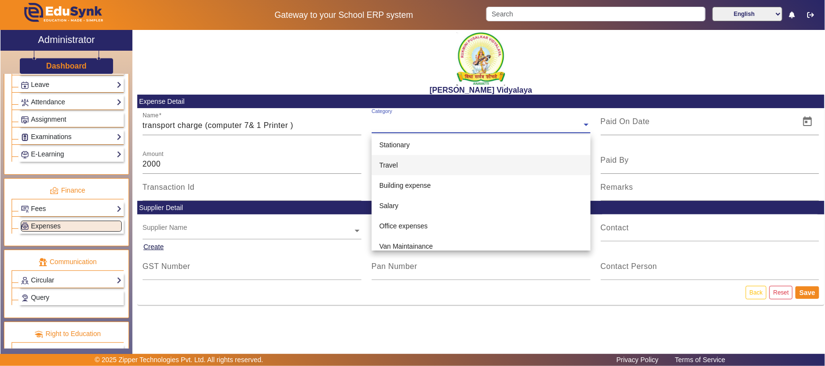
click at [384, 166] on span "Travel" at bounding box center [388, 165] width 18 height 8
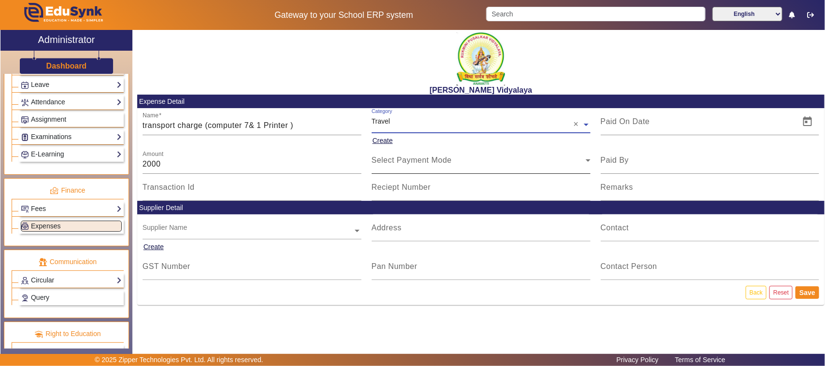
click at [383, 166] on div "Select Payment Mode" at bounding box center [478, 161] width 214 height 12
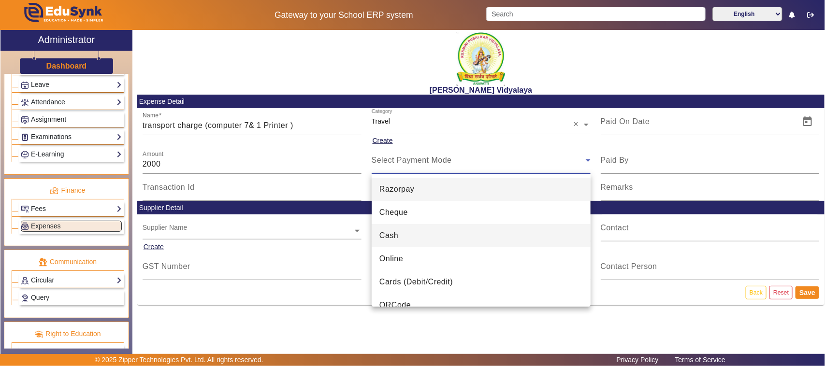
click at [393, 237] on span "Cash" at bounding box center [388, 236] width 19 height 12
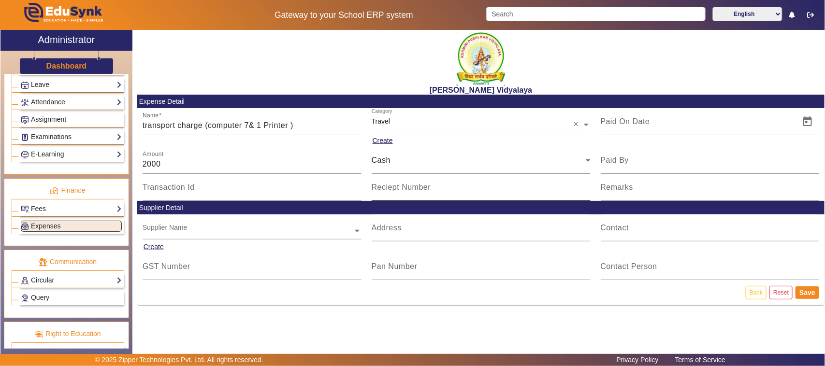
click at [399, 190] on mat-label "Reciept Number" at bounding box center [400, 187] width 59 height 8
click at [399, 190] on input "Reciept Number" at bounding box center [480, 191] width 219 height 12
type input "v"
type input "V167"
click at [811, 121] on span "Open calendar" at bounding box center [807, 121] width 23 height 23
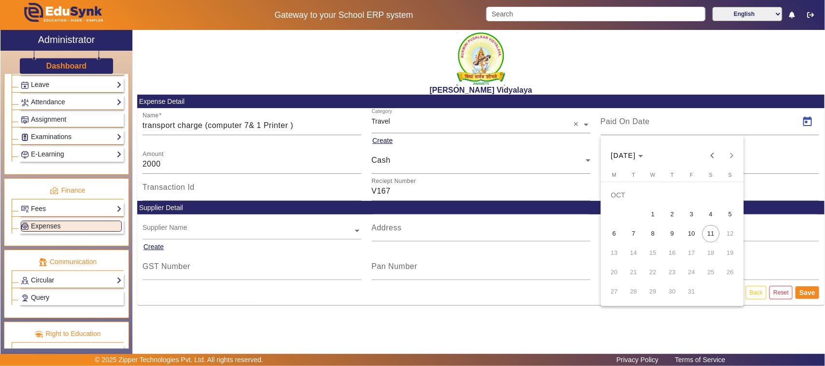
click at [670, 216] on span "2" at bounding box center [671, 214] width 17 height 17
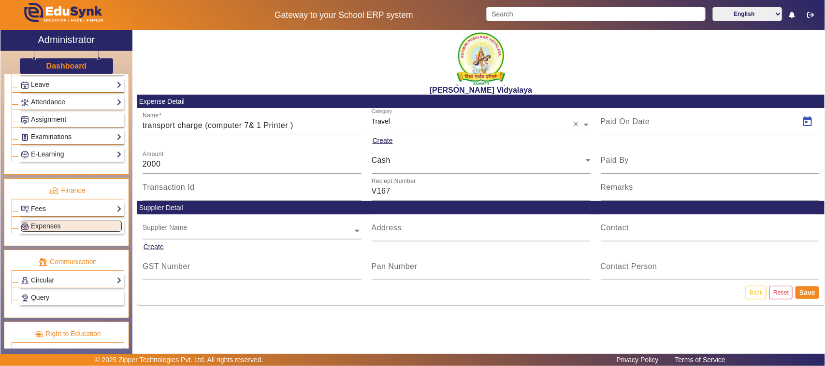
type input "[DATE]"
click at [804, 293] on button "Save" at bounding box center [807, 292] width 24 height 13
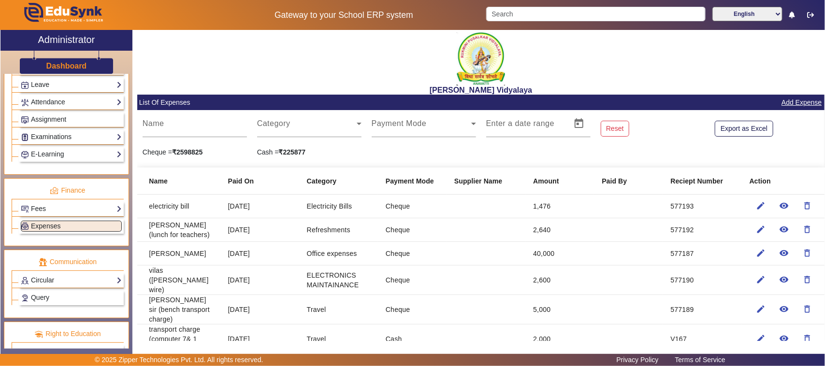
click at [791, 100] on link "Add Expense" at bounding box center [801, 103] width 42 height 12
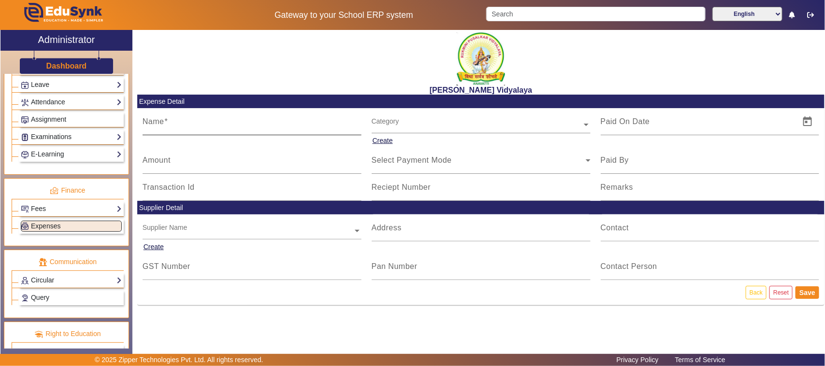
click at [184, 124] on input "Name" at bounding box center [252, 126] width 219 height 12
type input "s"
type input "pakkiresh (school water tank clean charges)"
click at [176, 164] on input "Amount" at bounding box center [252, 164] width 219 height 12
type input "600"
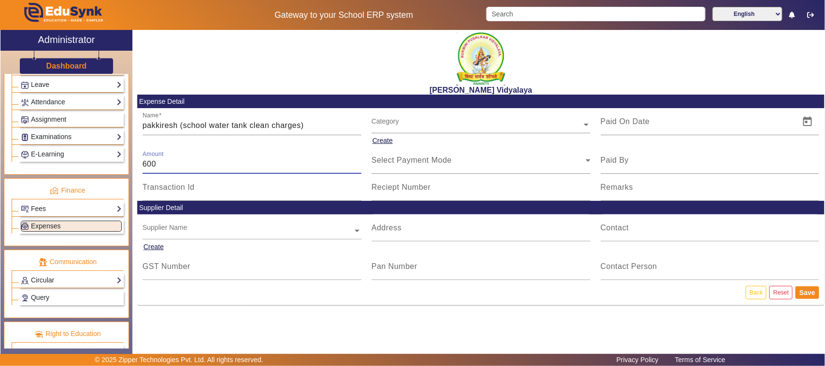
click at [382, 120] on input "text" at bounding box center [480, 125] width 219 height 10
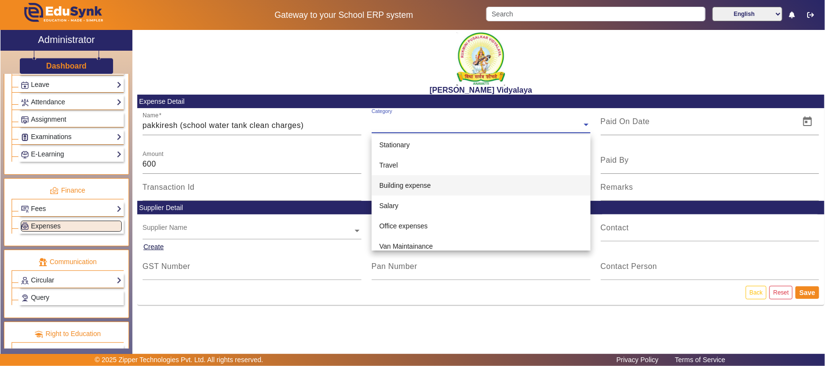
click at [405, 185] on span "Building expense" at bounding box center [405, 186] width 52 height 8
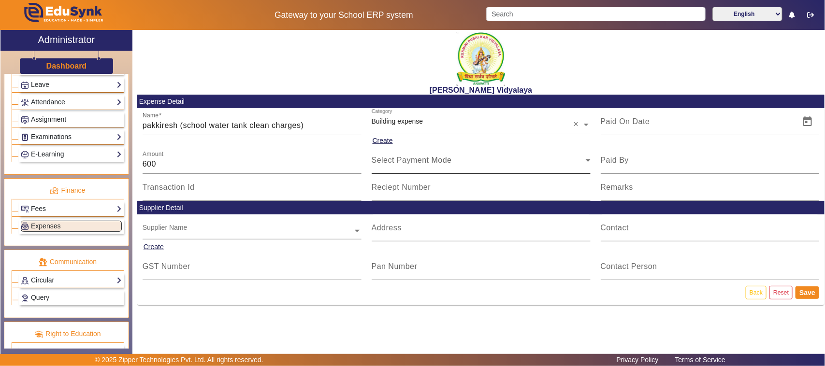
click at [387, 167] on div "Select Payment Mode" at bounding box center [480, 160] width 219 height 27
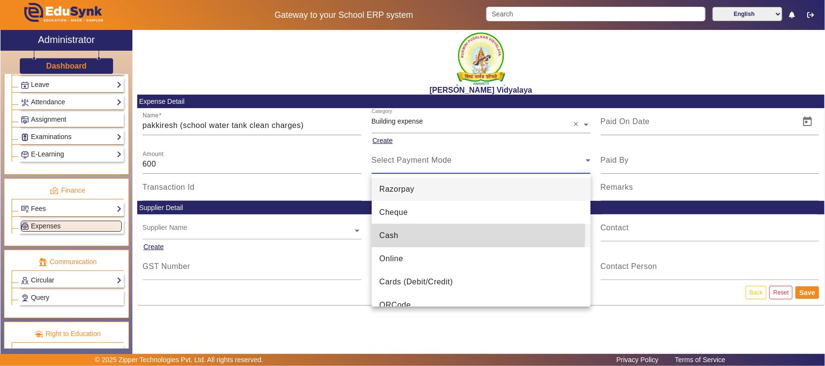
click at [393, 233] on span "Cash" at bounding box center [388, 236] width 19 height 12
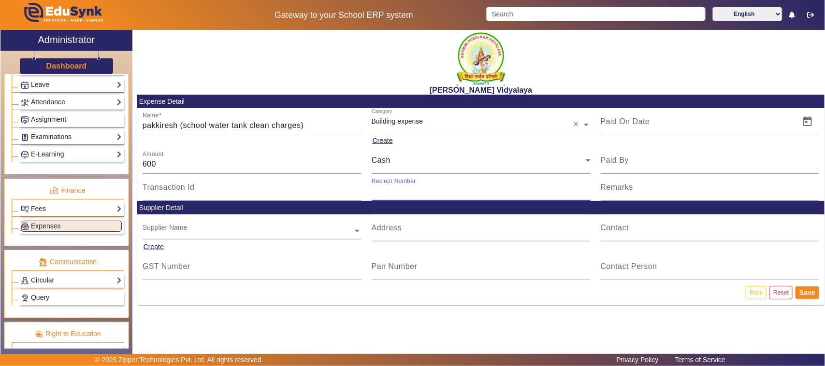
click at [397, 196] on input "Reciept Number" at bounding box center [480, 191] width 219 height 12
type input "V164"
click at [806, 122] on span "Open calendar" at bounding box center [807, 121] width 23 height 23
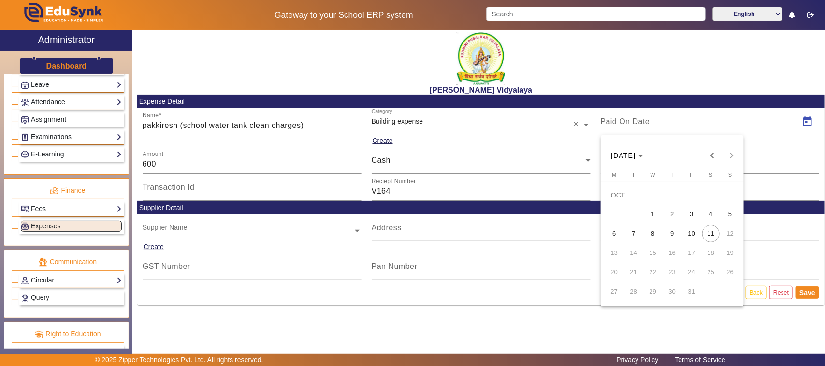
click at [619, 232] on span "6" at bounding box center [613, 233] width 17 height 17
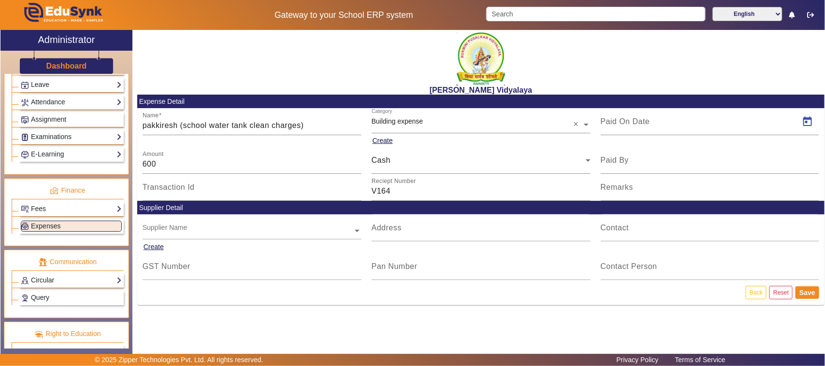
type input "[DATE]"
click at [812, 293] on button "Save" at bounding box center [807, 292] width 24 height 13
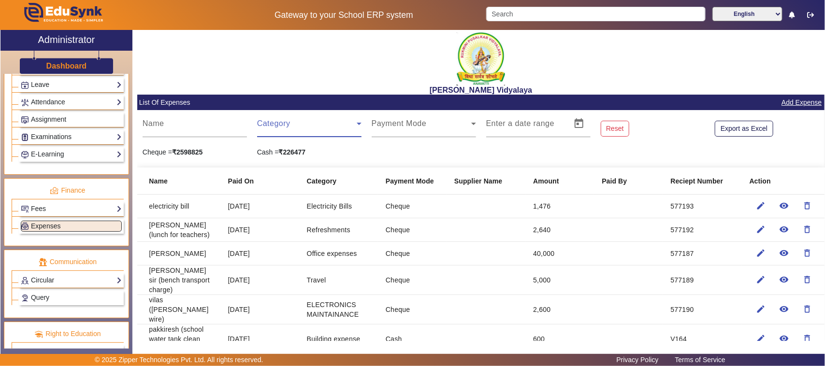
click at [287, 126] on span at bounding box center [307, 128] width 100 height 12
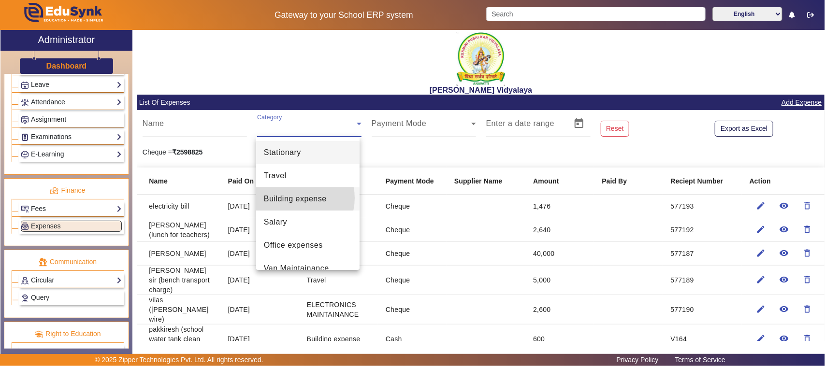
click at [296, 198] on span "Building expense" at bounding box center [295, 199] width 63 height 12
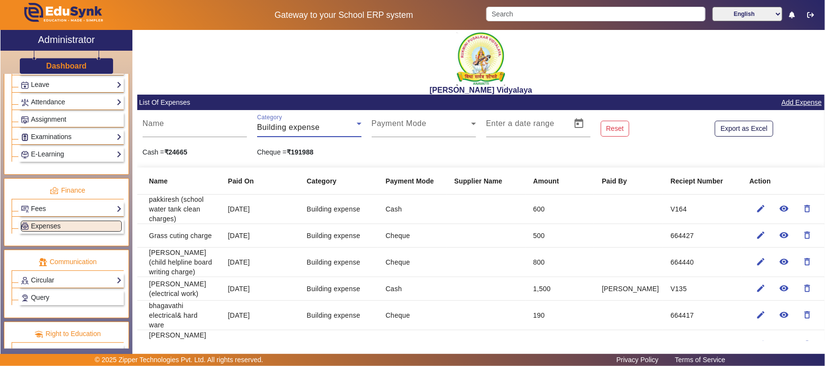
click at [790, 104] on link "Add Expense" at bounding box center [801, 103] width 42 height 12
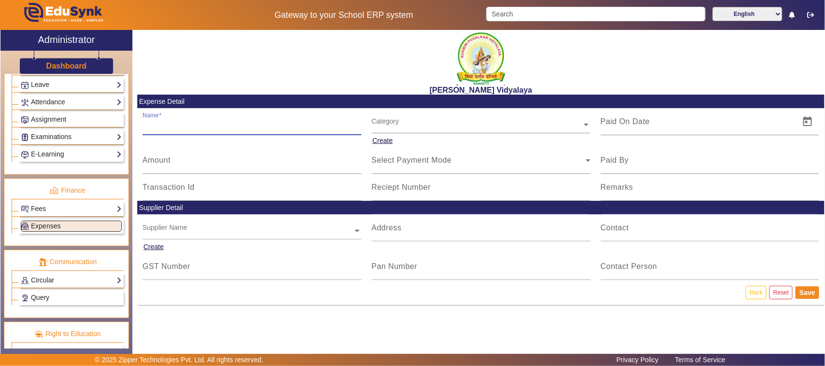
click at [182, 128] on input "Name" at bounding box center [252, 126] width 219 height 12
type input "."
type input "W"
type input "Water can tap cap & new water card"
click at [168, 163] on mat-label "Amount" at bounding box center [157, 160] width 28 height 8
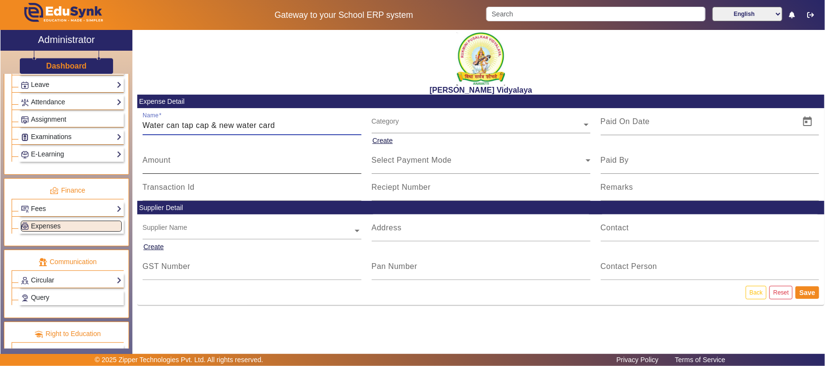
click at [168, 163] on input "Amount" at bounding box center [252, 164] width 219 height 12
type input "230"
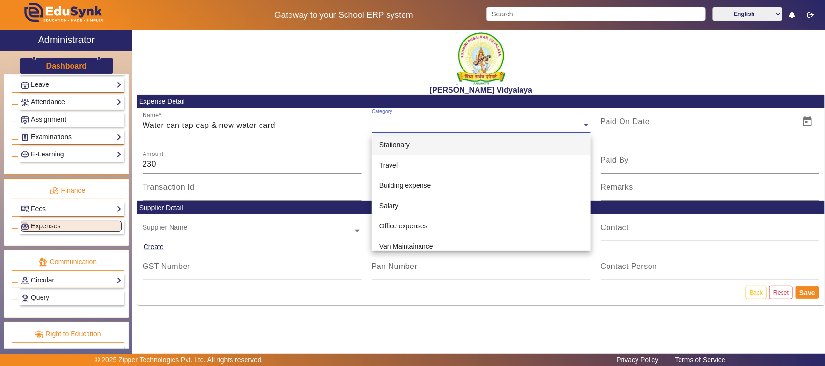
click at [396, 127] on input "text" at bounding box center [480, 125] width 219 height 10
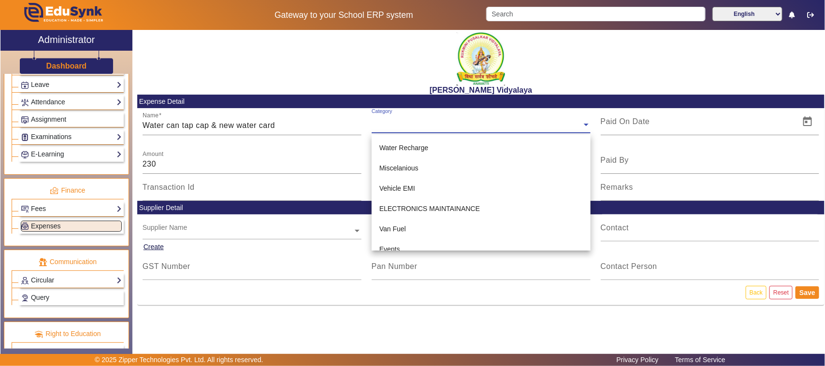
scroll to position [242, 0]
click at [411, 146] on span "Water Recharge" at bounding box center [403, 147] width 49 height 8
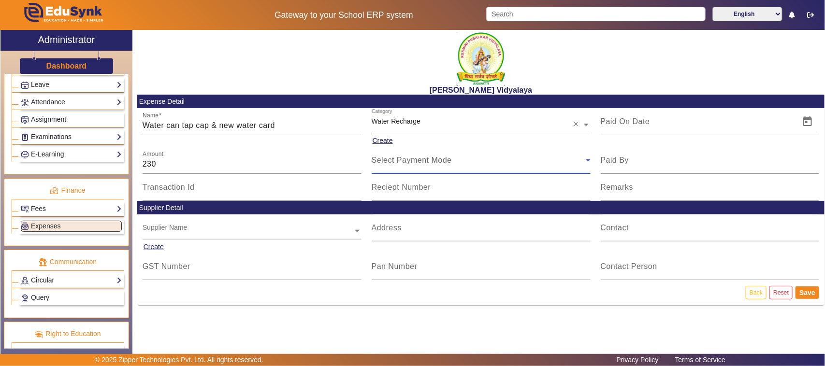
click at [406, 162] on span "Select Payment Mode" at bounding box center [411, 160] width 80 height 8
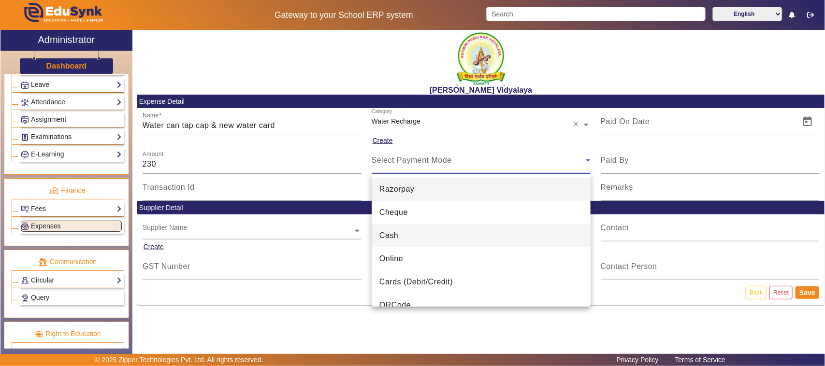
click at [388, 238] on span "Cash" at bounding box center [388, 236] width 19 height 12
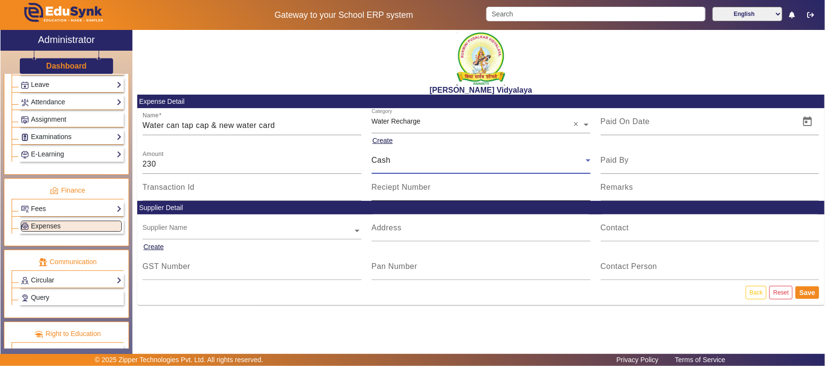
click at [399, 188] on mat-label "Reciept Number" at bounding box center [400, 187] width 59 height 8
click at [399, 188] on input "Reciept Number" at bounding box center [480, 191] width 219 height 12
type input "v"
type input "V166"
click at [805, 122] on span "Open calendar" at bounding box center [807, 121] width 23 height 23
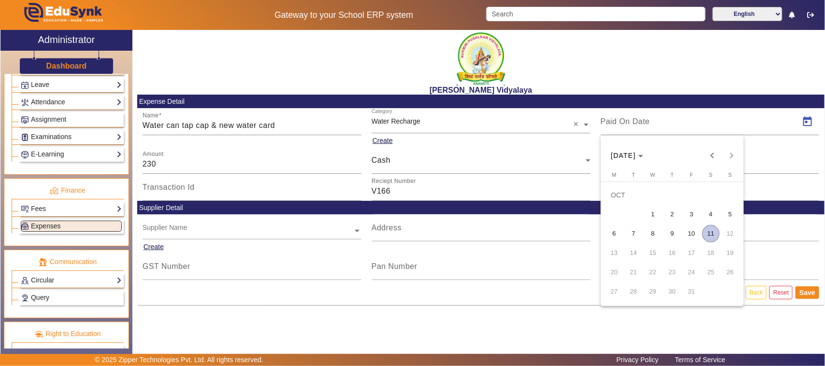
click at [672, 235] on span "9" at bounding box center [671, 233] width 17 height 17
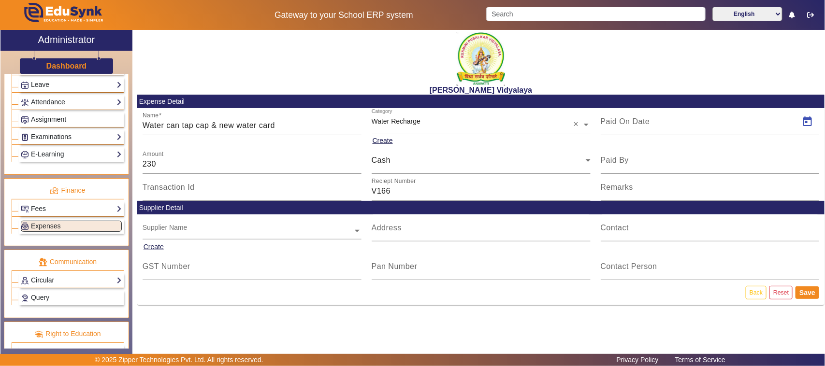
type input "[DATE]"
click at [809, 293] on button "Save" at bounding box center [807, 292] width 24 height 13
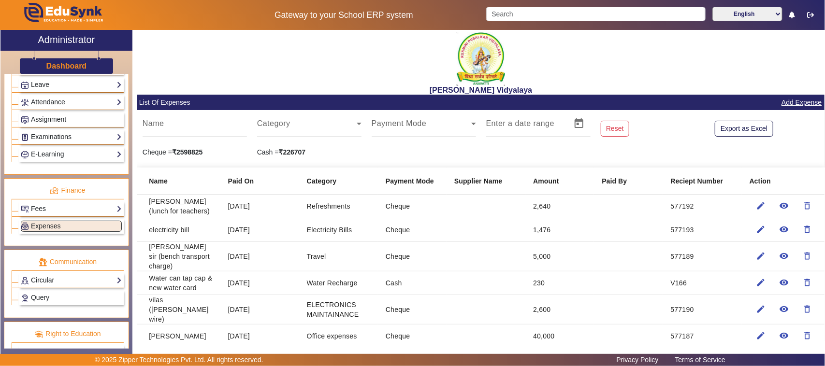
click at [793, 100] on link "Add Expense" at bounding box center [801, 103] width 42 height 12
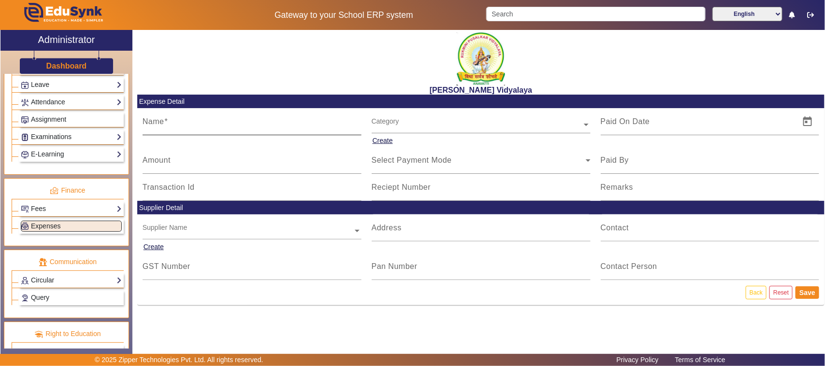
click at [185, 127] on input "Name" at bounding box center [252, 126] width 219 height 12
type input "Pakkiresh (water tank clean advance)"
click at [173, 163] on input "Amount" at bounding box center [252, 164] width 219 height 12
type input "900"
click at [404, 124] on input "text" at bounding box center [480, 125] width 219 height 10
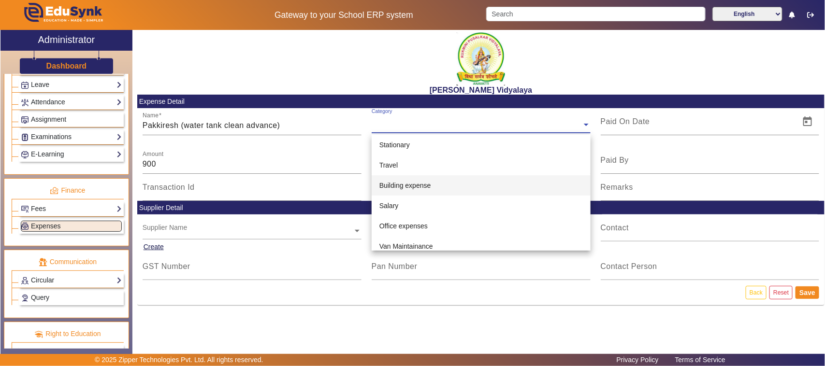
click at [404, 188] on span "Building expense" at bounding box center [405, 186] width 52 height 8
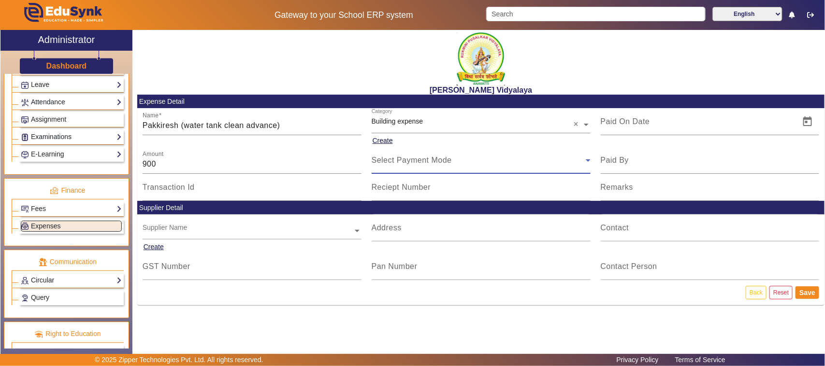
click at [399, 163] on span "Select Payment Mode" at bounding box center [411, 160] width 80 height 8
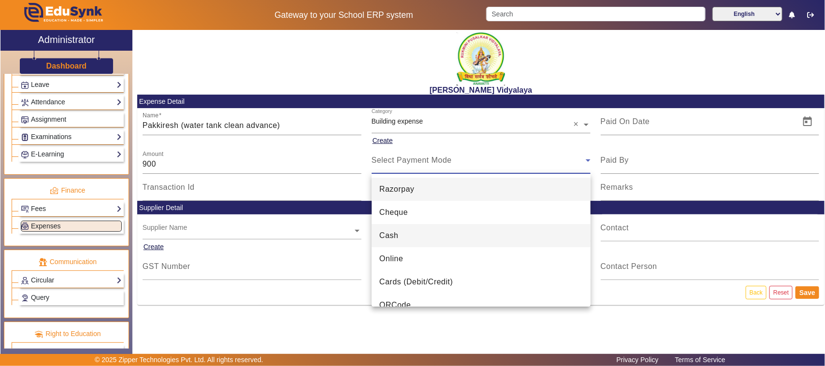
click at [392, 237] on span "Cash" at bounding box center [388, 236] width 19 height 12
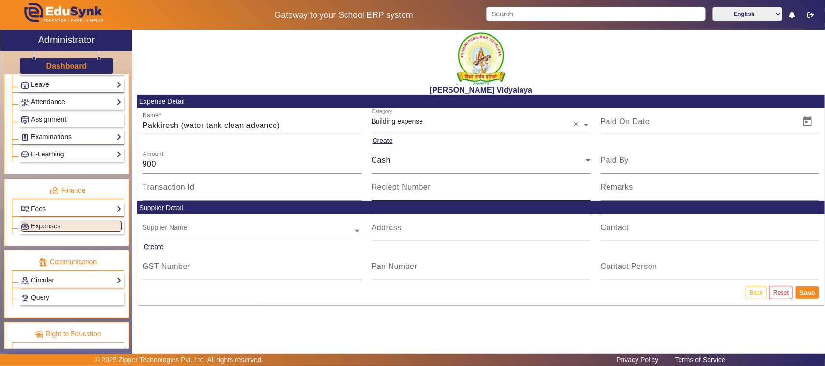
click at [397, 189] on mat-label "Reciept Number" at bounding box center [400, 187] width 59 height 8
click at [397, 189] on input "Reciept Number" at bounding box center [480, 191] width 219 height 12
type input "v"
type input "V165"
click at [812, 123] on span "Open calendar" at bounding box center [807, 121] width 23 height 23
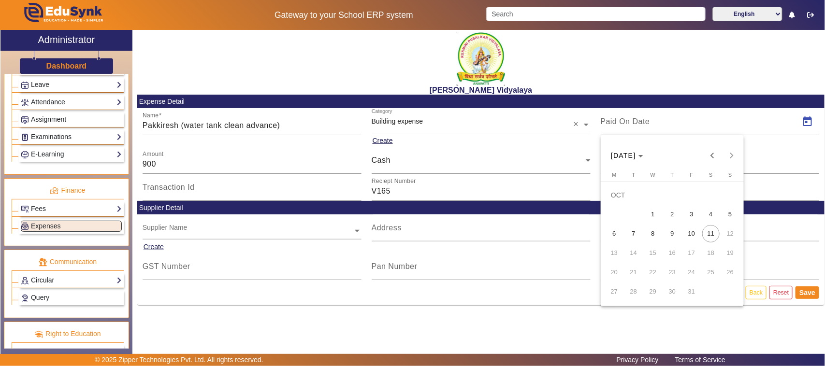
click at [672, 237] on span "9" at bounding box center [671, 233] width 17 height 17
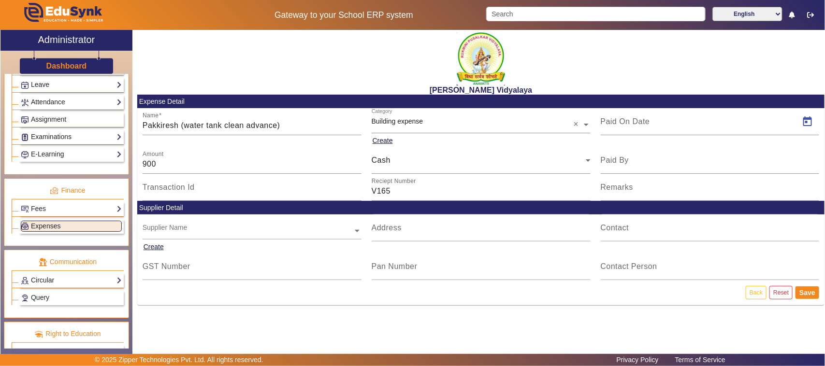
type input "[DATE]"
click at [635, 164] on input "Paid By" at bounding box center [709, 164] width 219 height 12
click at [807, 294] on button "Save" at bounding box center [807, 292] width 24 height 13
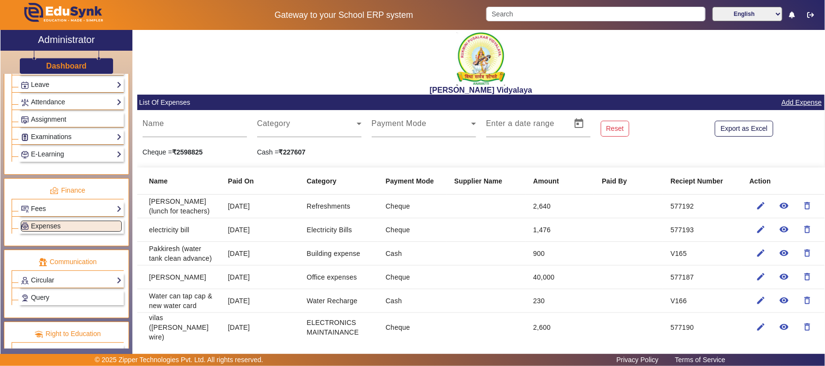
click at [786, 104] on link "Add Expense" at bounding box center [801, 103] width 42 height 12
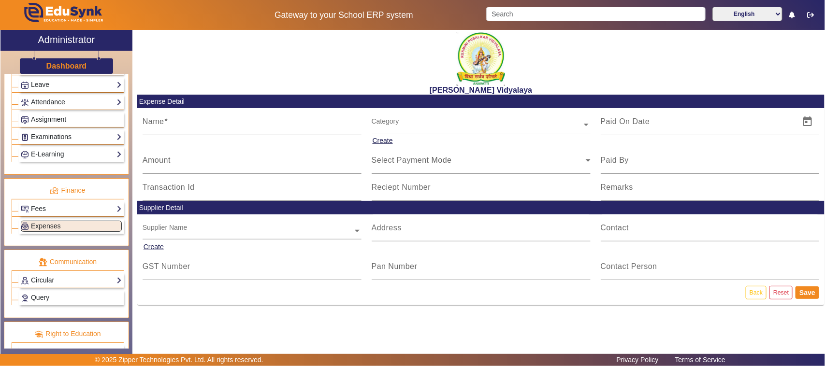
click at [186, 122] on input "Name" at bounding box center [252, 126] width 219 height 12
type input "L"
type input "refreshment (plates for teachers)"
click at [165, 167] on input "Amount" at bounding box center [252, 164] width 219 height 12
type input "200"
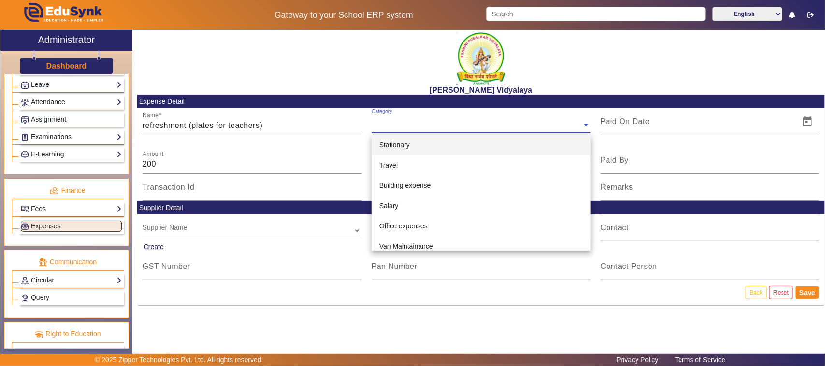
click at [387, 126] on input "text" at bounding box center [480, 125] width 219 height 10
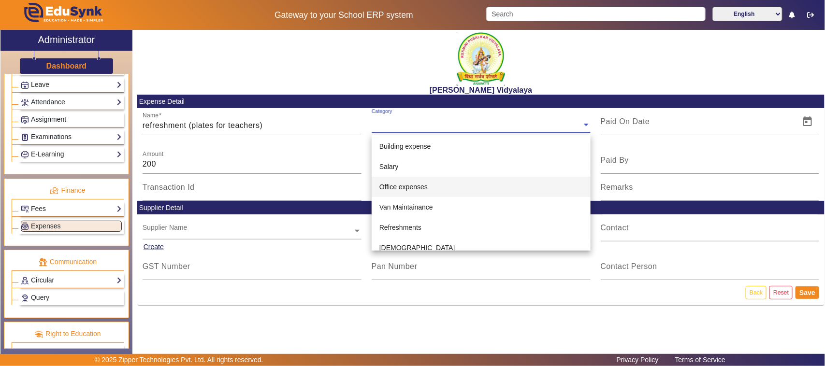
scroll to position [60, 0]
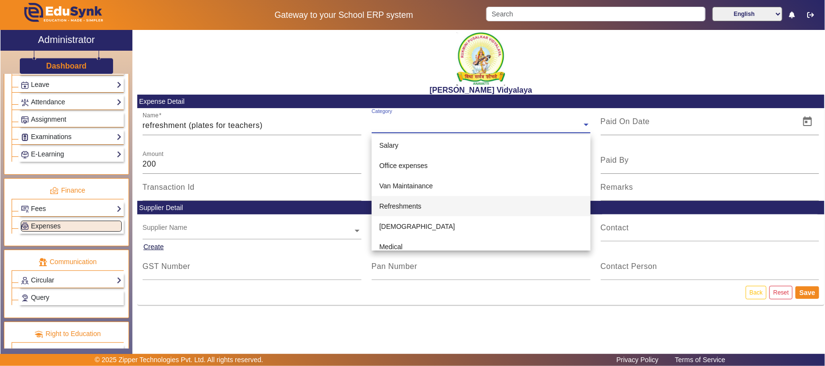
click at [396, 204] on span "Refreshments" at bounding box center [400, 206] width 42 height 8
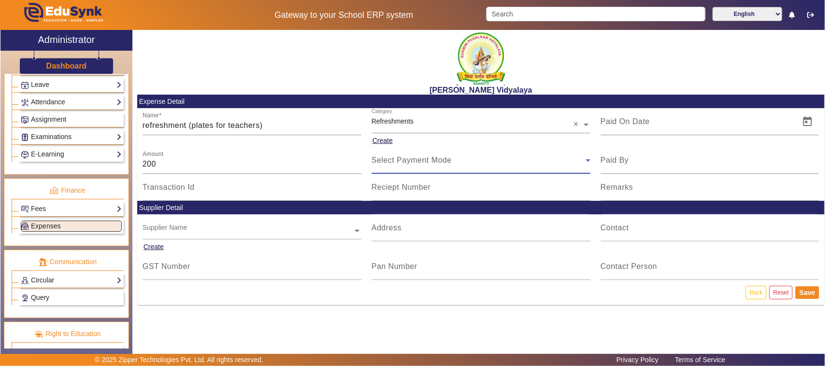
click at [385, 163] on span "Select Payment Mode" at bounding box center [411, 160] width 80 height 8
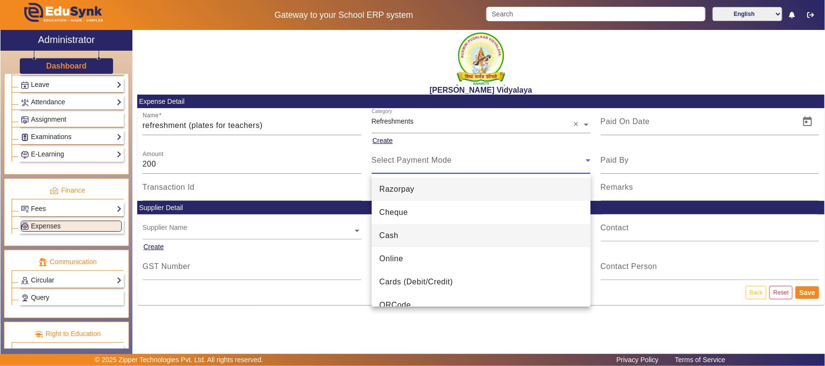
click at [397, 238] on span "Cash" at bounding box center [388, 236] width 19 height 12
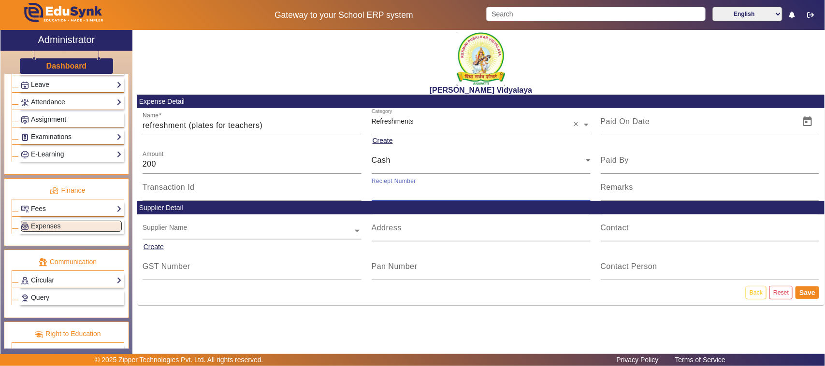
click at [393, 194] on input "Reciept Number" at bounding box center [480, 191] width 219 height 12
type input "b"
type input "B18"
click at [805, 124] on span "Open calendar" at bounding box center [807, 121] width 23 height 23
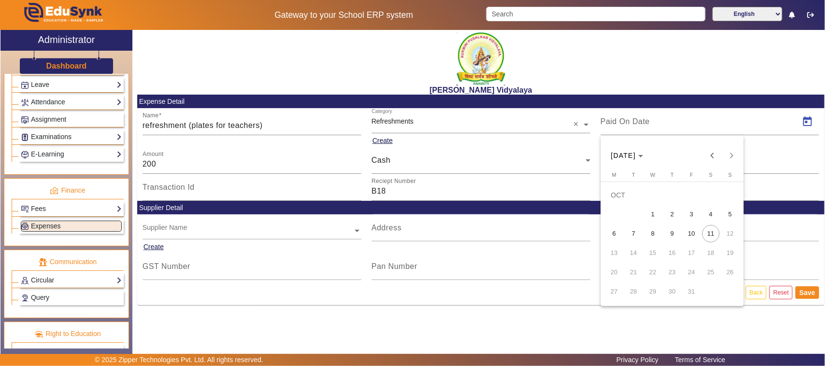
click at [269, 125] on div at bounding box center [412, 183] width 825 height 366
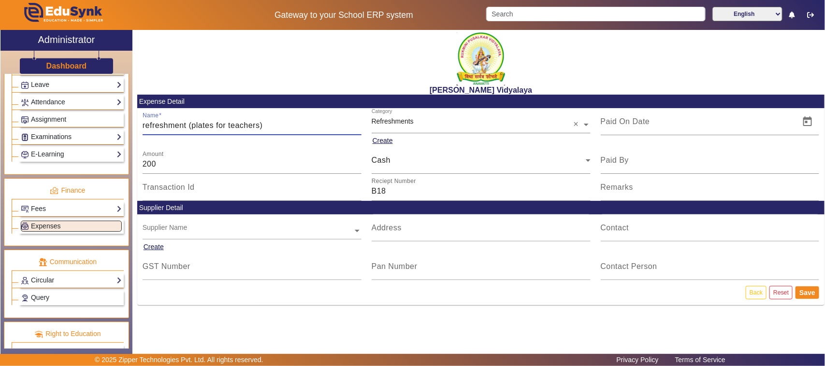
click at [259, 124] on input "refreshment (plates for teachers)" at bounding box center [252, 126] width 219 height 12
click at [266, 124] on input "refreshment (plates for teachers)" at bounding box center [252, 126] width 219 height 12
type input "refreshment (plates for teachers [DATE])"
click at [812, 119] on span "Open calendar" at bounding box center [807, 121] width 23 height 23
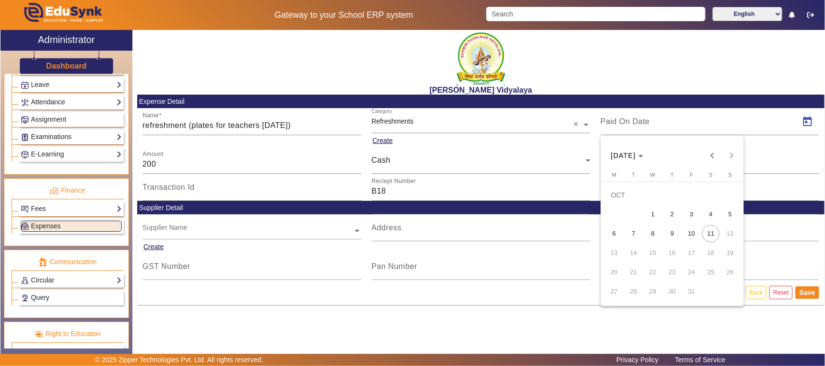
click at [694, 235] on span "10" at bounding box center [691, 233] width 17 height 17
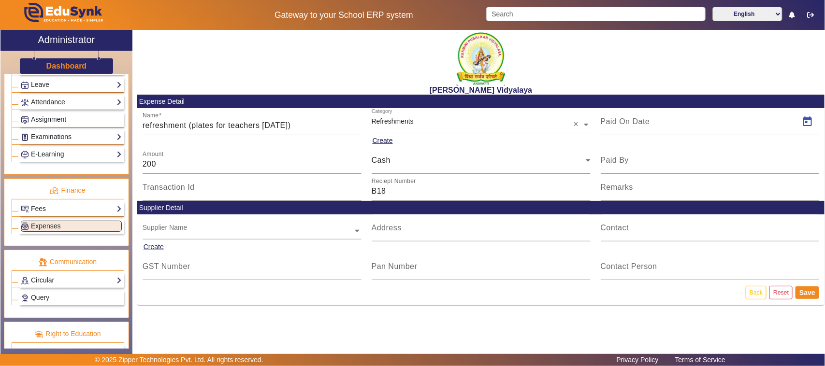
type input "[DATE]"
click at [812, 290] on button "Save" at bounding box center [807, 292] width 24 height 13
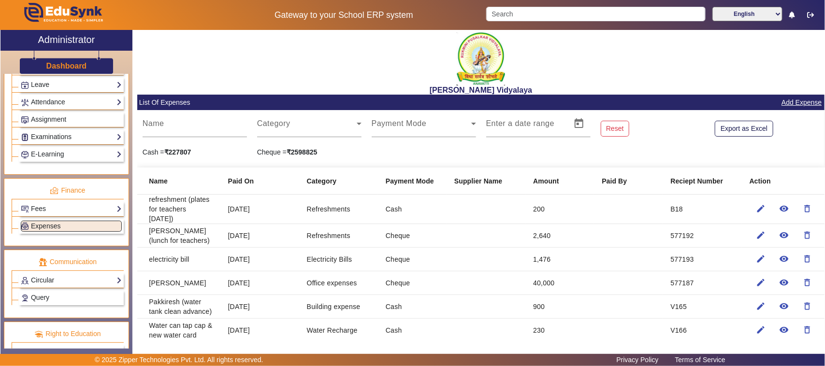
click at [808, 99] on link "Add Expense" at bounding box center [801, 103] width 42 height 12
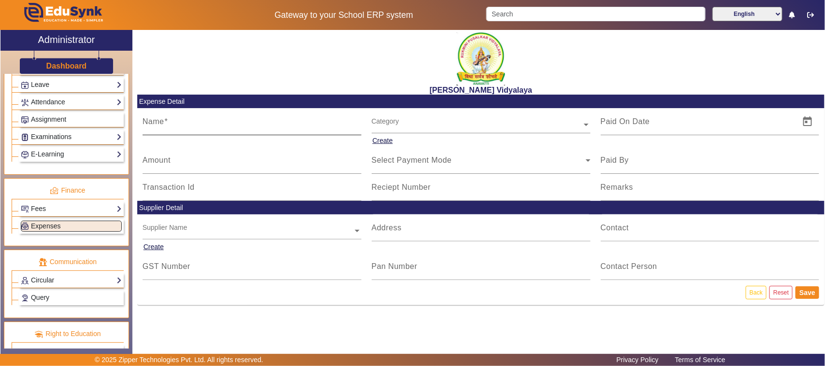
click at [181, 129] on input "Name" at bounding box center [252, 126] width 219 height 12
type input "kumar van KA2344 (horn clip fuse wire labour charge)"
click at [158, 167] on input "Amount" at bounding box center [252, 164] width 219 height 12
type input "400"
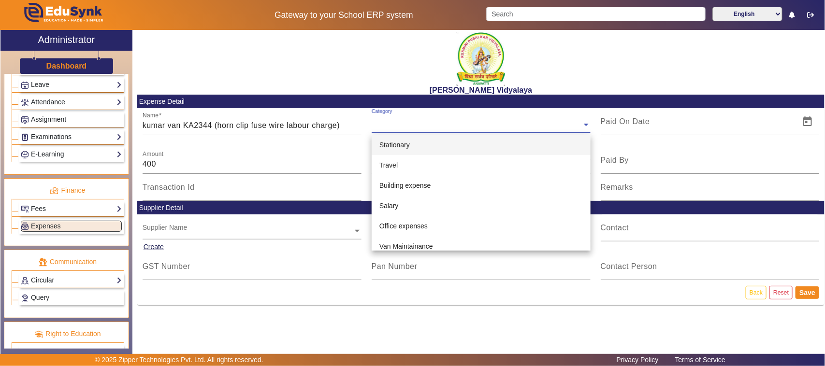
click at [386, 115] on div "Category" at bounding box center [381, 112] width 21 height 8
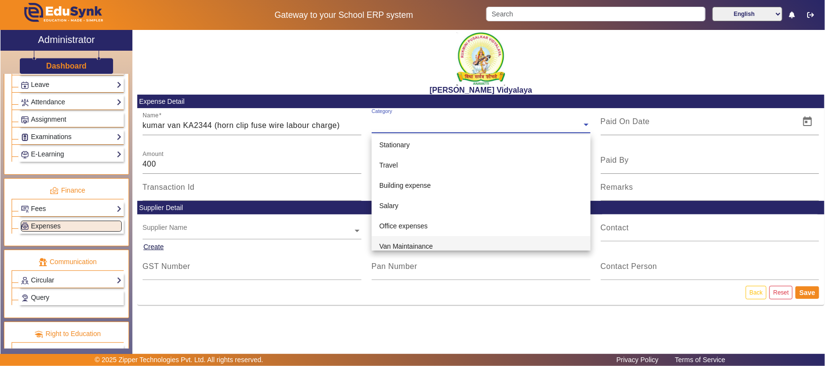
click at [400, 244] on span "Van Maintainance" at bounding box center [406, 246] width 54 height 8
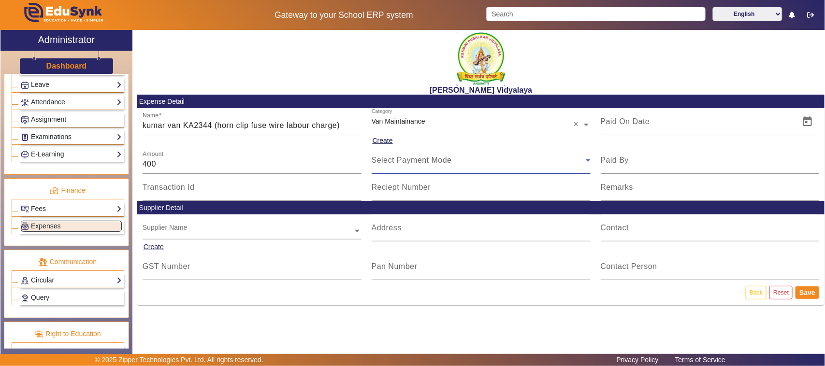
drag, startPoint x: 393, startPoint y: 162, endPoint x: 394, endPoint y: 168, distance: 6.0
click at [393, 165] on div "Select Payment Mode" at bounding box center [478, 161] width 214 height 12
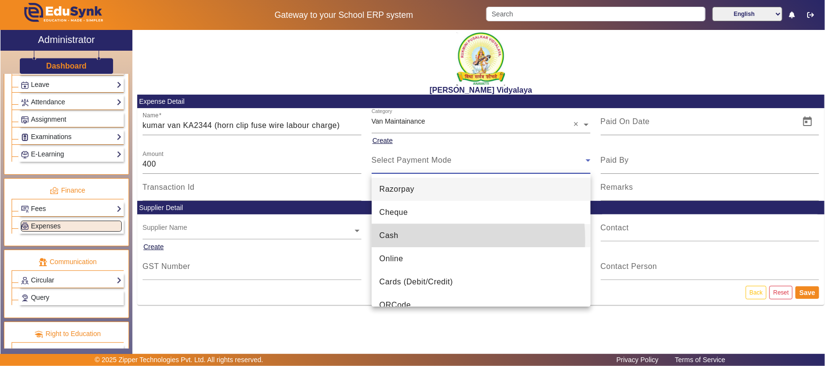
click at [396, 241] on span "Cash" at bounding box center [388, 236] width 19 height 12
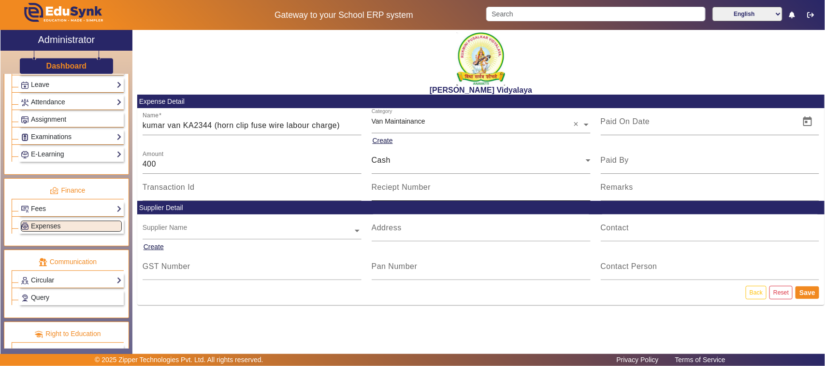
click at [401, 191] on mat-label "Reciept Number" at bounding box center [400, 187] width 59 height 8
click at [401, 192] on input "Reciept Number" at bounding box center [480, 191] width 219 height 12
type input "B19"
click at [805, 121] on span "Open calendar" at bounding box center [807, 121] width 23 height 23
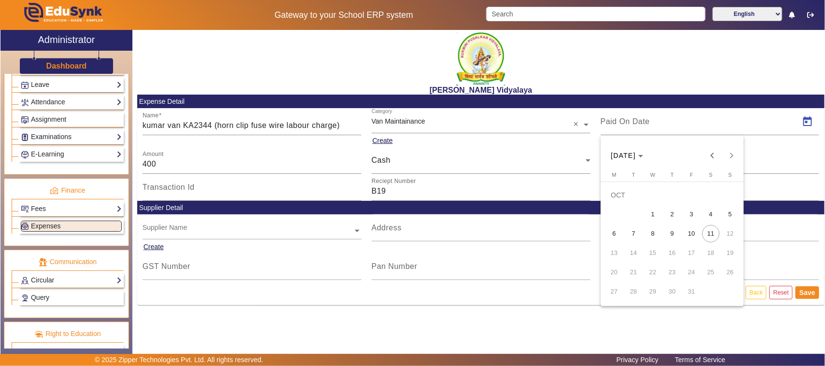
click at [650, 233] on span "8" at bounding box center [652, 233] width 17 height 17
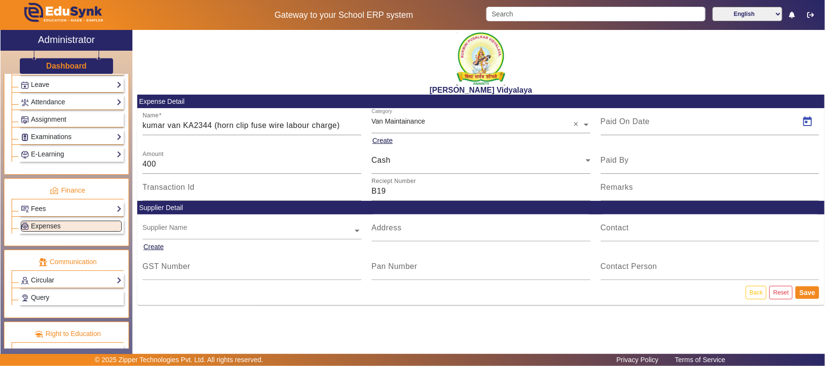
type input "[DATE]"
click at [808, 293] on button "Save" at bounding box center [807, 292] width 24 height 13
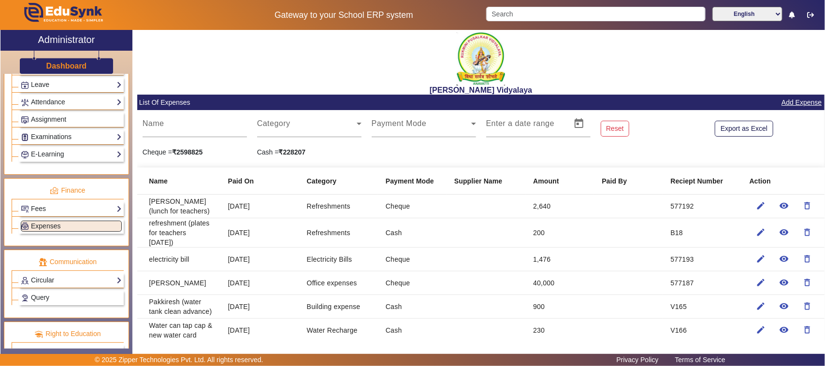
click at [798, 102] on link "Add Expense" at bounding box center [801, 103] width 42 height 12
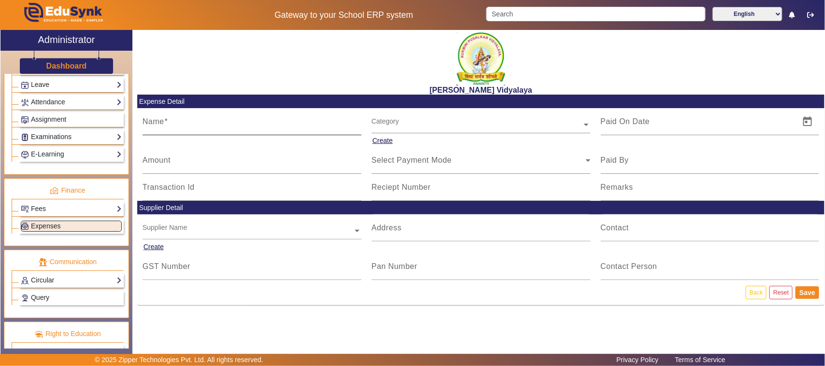
click at [162, 126] on mat-label "Name" at bounding box center [154, 121] width 22 height 8
click at [162, 126] on input "Name" at bounding box center [252, 126] width 219 height 12
type input "brooms (for school 6)"
click at [169, 159] on mat-label "Amount" at bounding box center [157, 160] width 28 height 8
click at [169, 159] on input "Amount" at bounding box center [252, 164] width 219 height 12
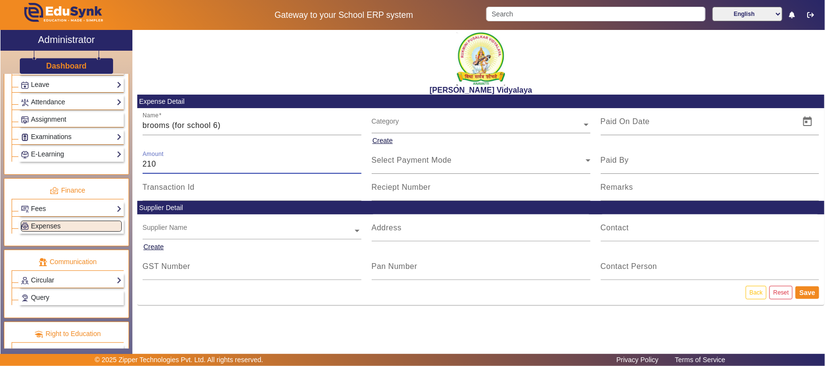
type input "210"
click at [387, 122] on input "text" at bounding box center [480, 125] width 219 height 10
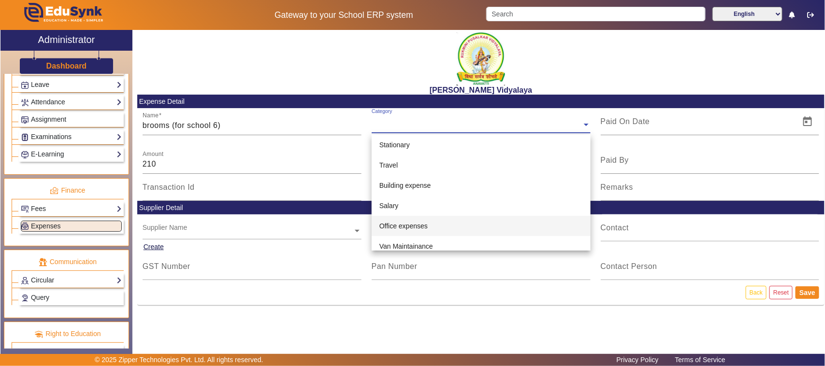
click at [389, 230] on div "Office expenses" at bounding box center [480, 226] width 219 height 20
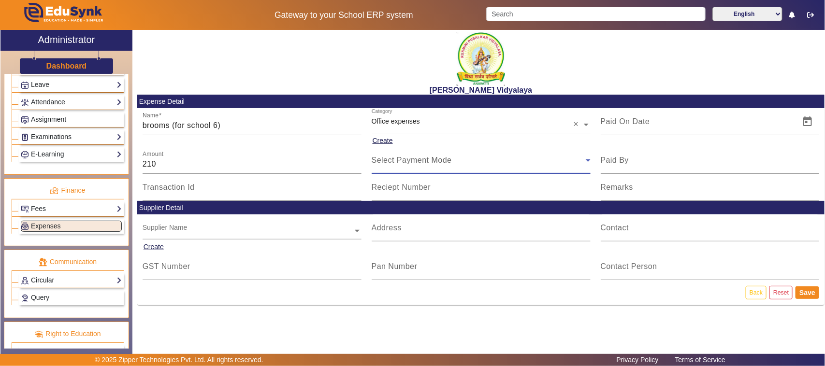
click at [388, 160] on span "Select Payment Mode" at bounding box center [411, 160] width 80 height 8
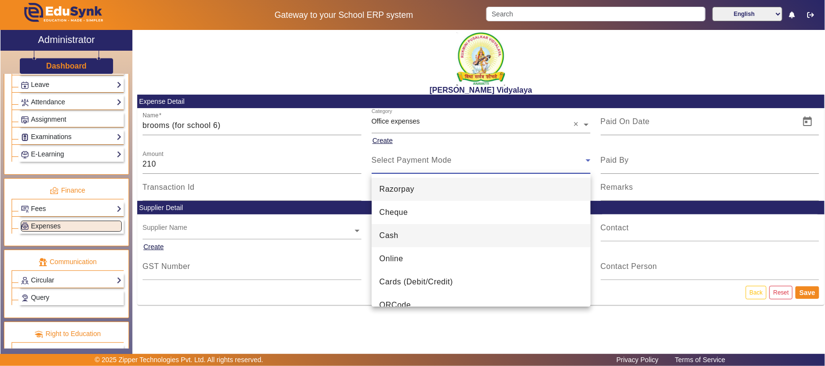
click at [390, 238] on span "Cash" at bounding box center [388, 236] width 19 height 12
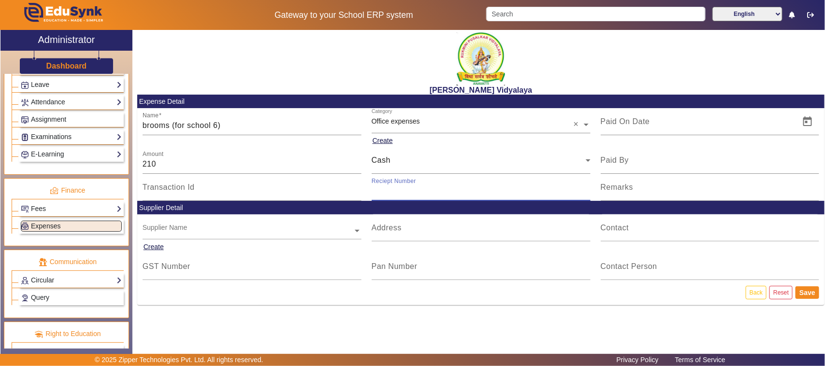
click at [389, 194] on input "Reciept Number" at bounding box center [480, 191] width 219 height 12
type input "V168"
click at [805, 121] on span "Open calendar" at bounding box center [807, 121] width 23 height 23
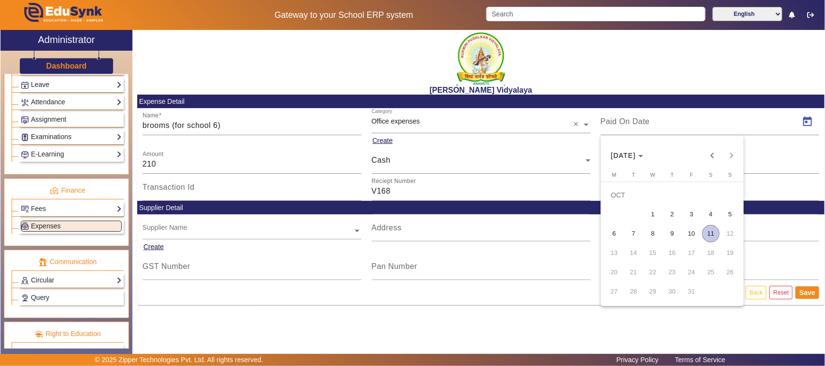
click at [794, 209] on div at bounding box center [412, 183] width 825 height 366
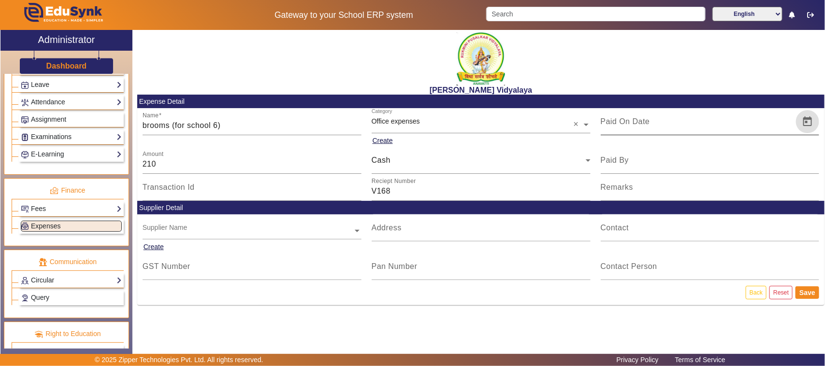
click at [814, 125] on span "Open calendar" at bounding box center [807, 121] width 23 height 23
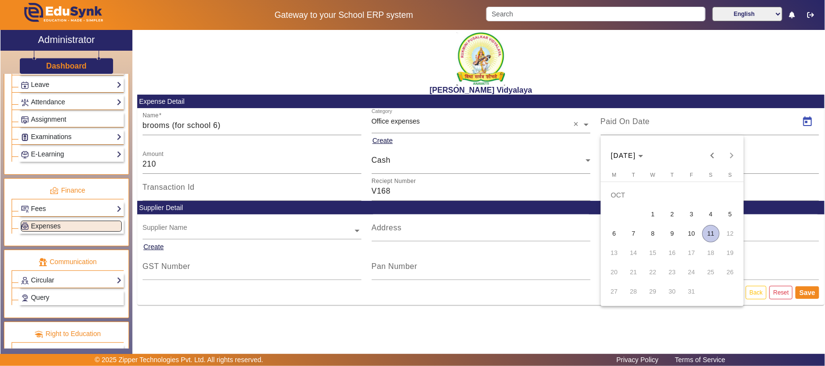
click at [712, 232] on span "11" at bounding box center [710, 233] width 17 height 17
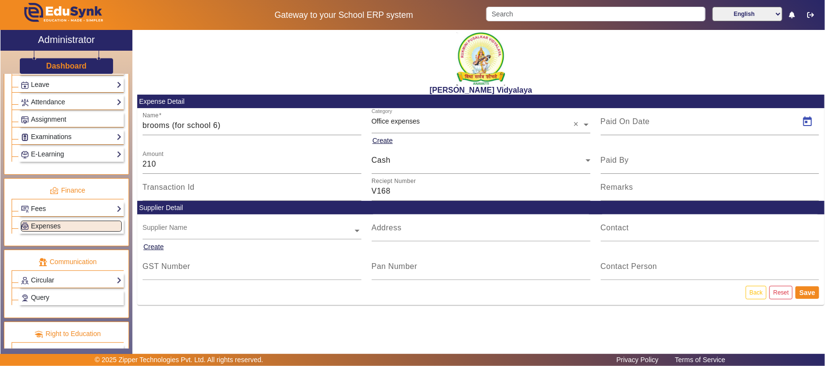
type input "[DATE]"
click at [812, 291] on button "Save" at bounding box center [807, 292] width 24 height 13
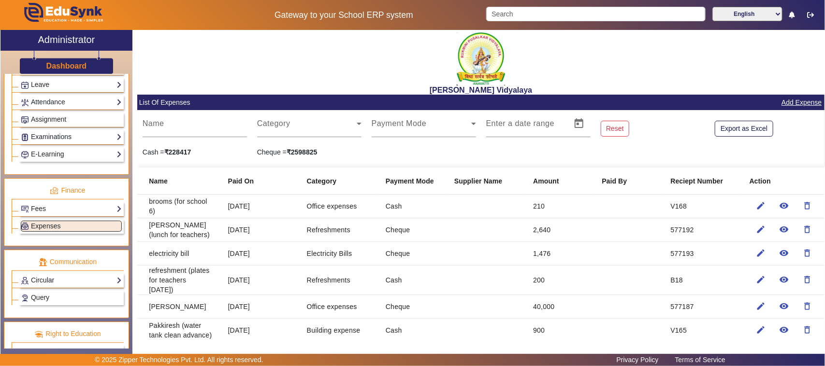
click at [789, 102] on link "Add Expense" at bounding box center [801, 103] width 42 height 12
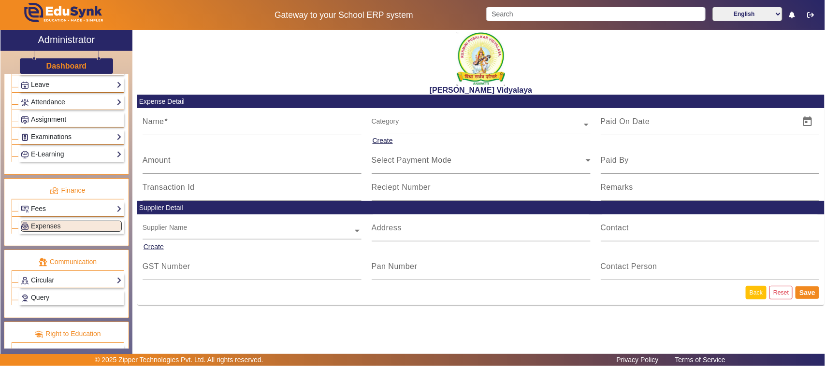
click at [749, 294] on link "Back" at bounding box center [755, 292] width 21 height 13
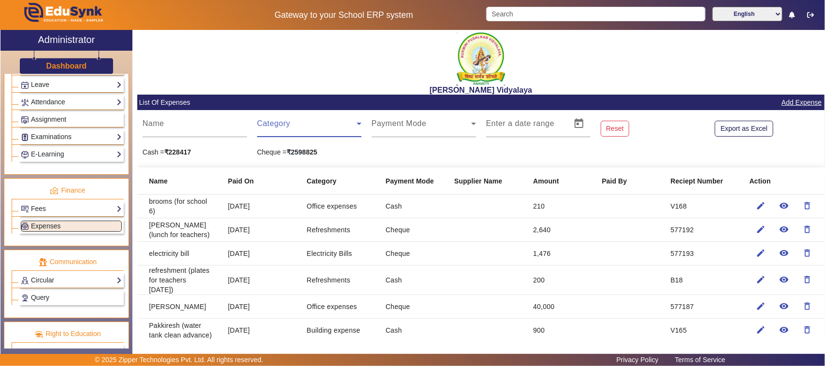
click at [274, 122] on span at bounding box center [307, 128] width 100 height 12
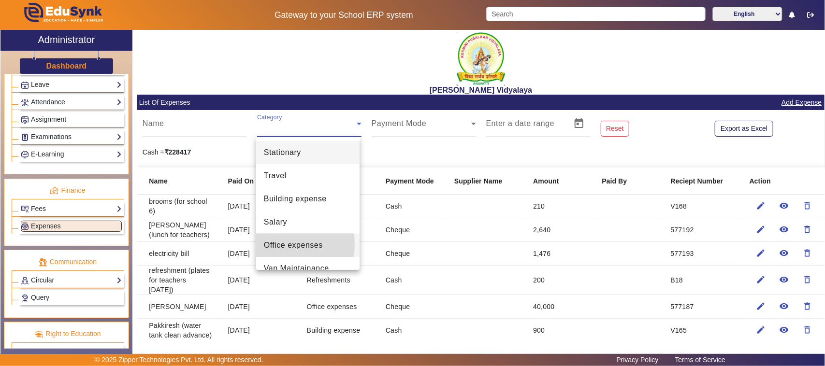
click at [283, 244] on span "Office expenses" at bounding box center [293, 246] width 59 height 12
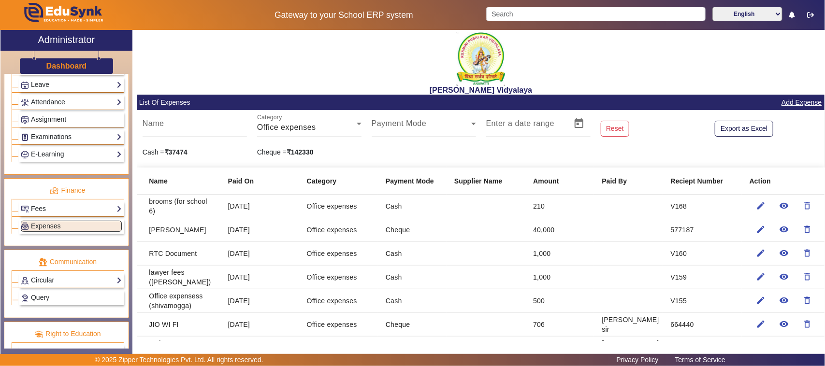
click at [791, 104] on link "Add Expense" at bounding box center [801, 103] width 42 height 12
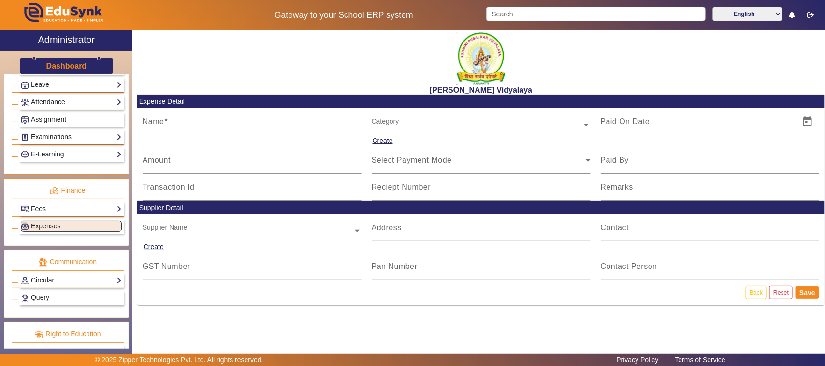
click at [182, 132] on div "Name" at bounding box center [252, 121] width 219 height 27
type input "Bank DD (Bond cancell two DD S)"
click at [164, 166] on input "Amount" at bounding box center [252, 164] width 219 height 12
type input "1250"
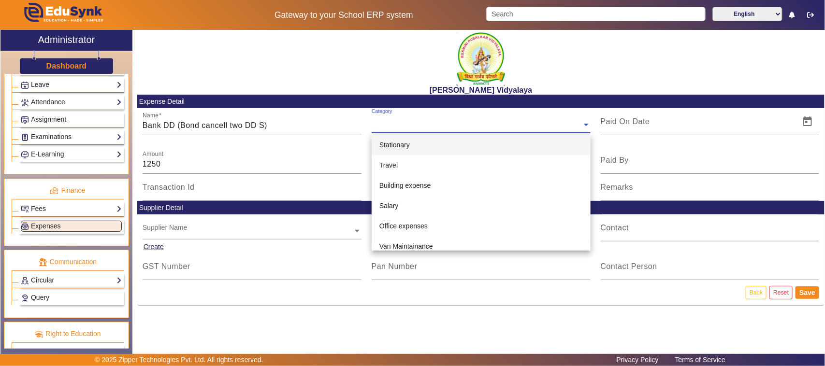
click at [394, 117] on div "Category" at bounding box center [476, 113] width 210 height 11
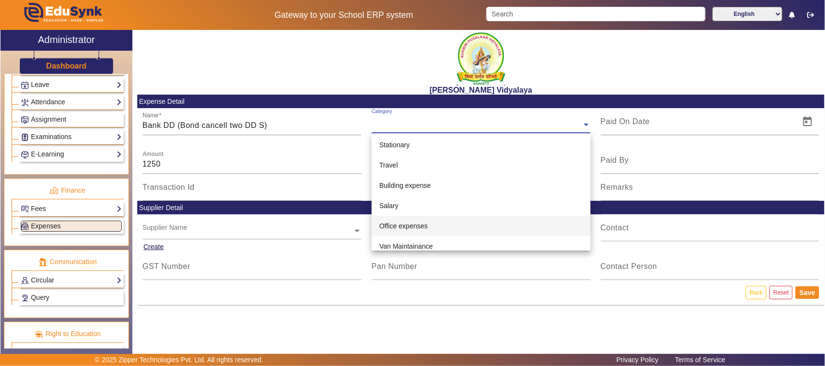
click at [395, 223] on span "Office expenses" at bounding box center [403, 226] width 48 height 8
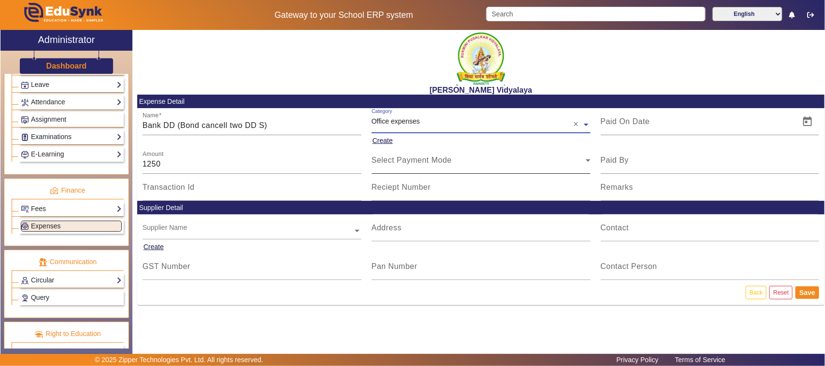
click at [395, 163] on span "Select Payment Mode" at bounding box center [411, 160] width 80 height 8
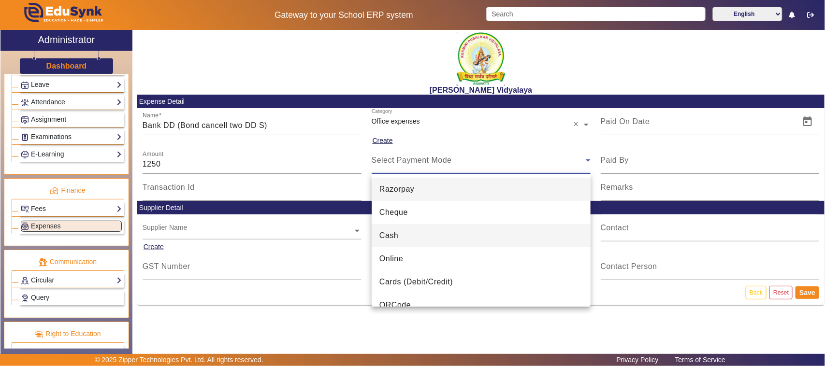
click at [390, 237] on span "Cash" at bounding box center [388, 236] width 19 height 12
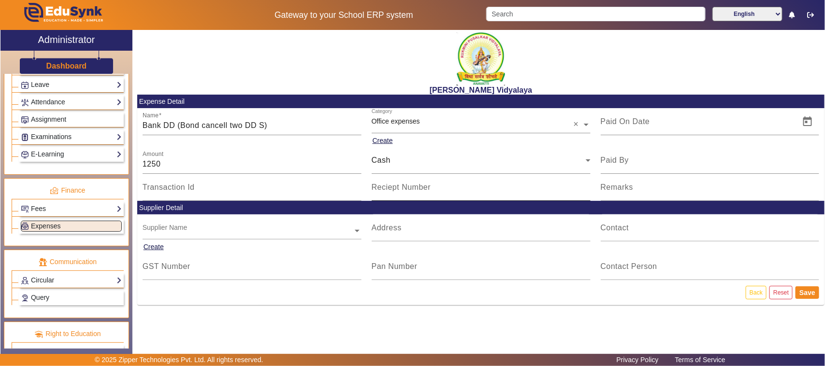
click at [393, 187] on mat-label "Reciept Number" at bounding box center [400, 187] width 59 height 8
click at [393, 187] on input "Reciept Number" at bounding box center [480, 191] width 219 height 12
type input "v"
type input "V156"
click at [812, 121] on span "Open calendar" at bounding box center [807, 121] width 23 height 23
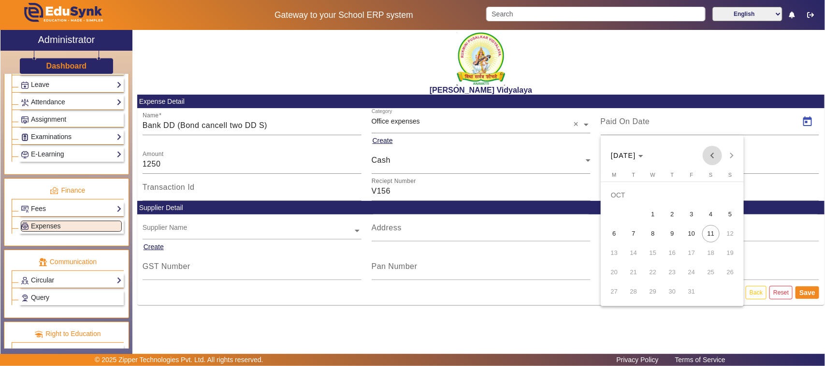
click at [713, 156] on span "Previous month" at bounding box center [711, 155] width 19 height 19
click at [708, 214] on span "6" at bounding box center [710, 214] width 17 height 17
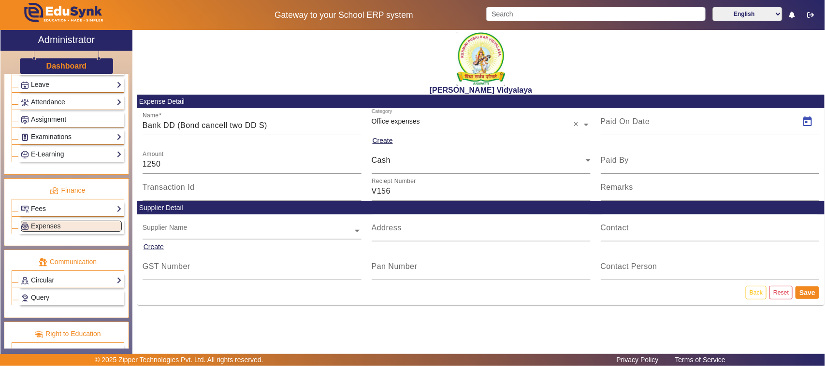
type input "[DATE]"
click at [805, 295] on button "Save" at bounding box center [807, 292] width 24 height 13
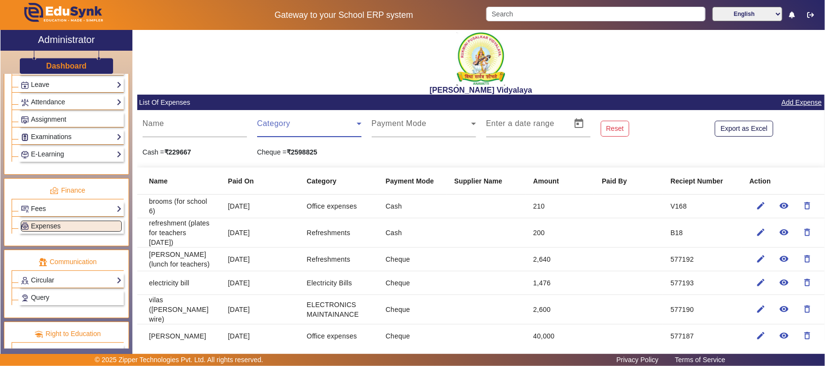
click at [289, 131] on span at bounding box center [307, 128] width 100 height 12
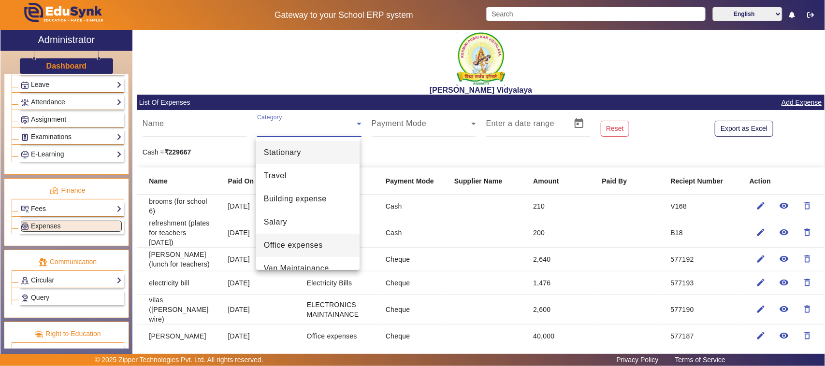
click at [283, 245] on span "Office expenses" at bounding box center [293, 246] width 59 height 12
